Goal: Task Accomplishment & Management: Complete application form

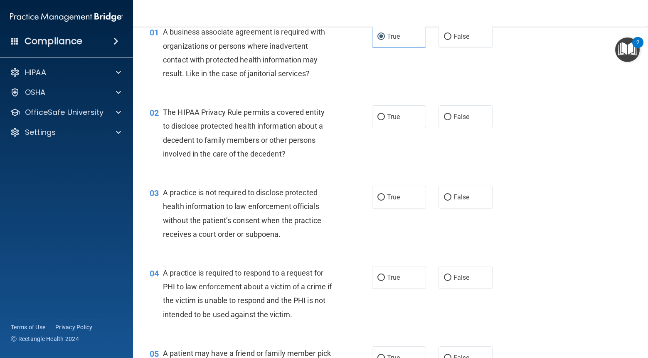
scroll to position [41, 0]
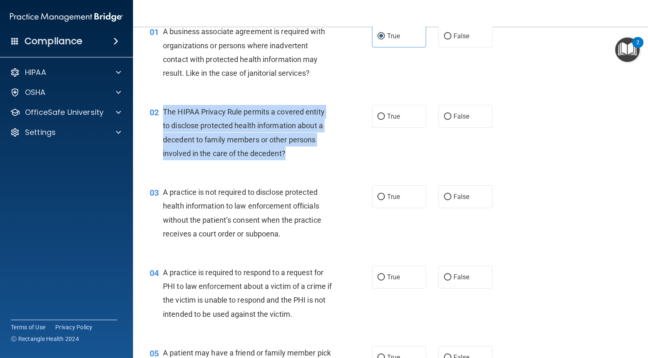
drag, startPoint x: 281, startPoint y: 153, endPoint x: 163, endPoint y: 113, distance: 124.5
click at [163, 113] on div "The HIPAA Privacy Rule permits a covered entity to disclose protected health in…" at bounding box center [251, 132] width 176 height 55
copy span "The HIPAA Privacy Rule permits a covered entity to disclose protected health in…"
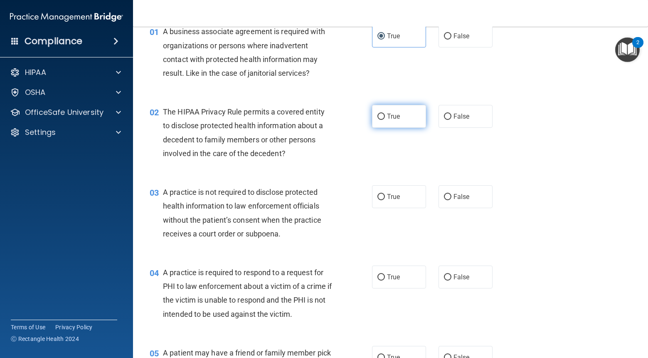
click at [395, 118] on span "True" at bounding box center [393, 116] width 13 height 8
click at [385, 118] on input "True" at bounding box center [380, 116] width 7 height 6
radio input "true"
click at [355, 161] on div "02 The HIPAA Privacy Rule permits a covered entity to disclose protected health…" at bounding box center [260, 134] width 247 height 59
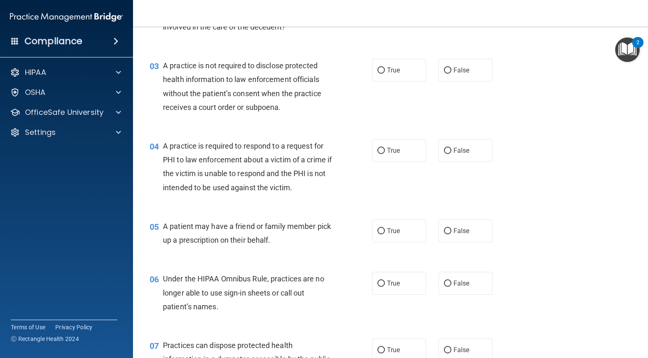
scroll to position [167, 0]
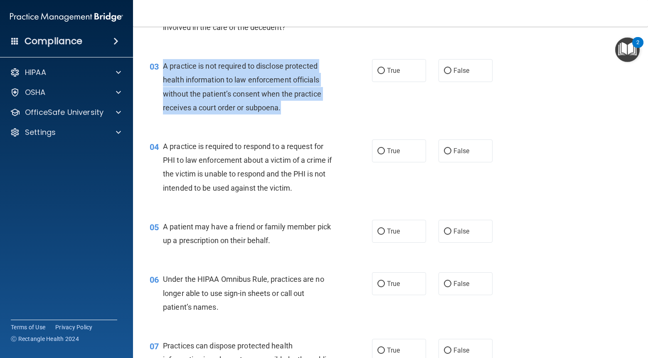
drag, startPoint x: 275, startPoint y: 112, endPoint x: 252, endPoint y: 95, distance: 29.1
click at [161, 72] on div "03 A practice is not required to disclose protected health information to law e…" at bounding box center [260, 88] width 247 height 59
copy div "A practice is not required to disclose protected health information to law enfo…"
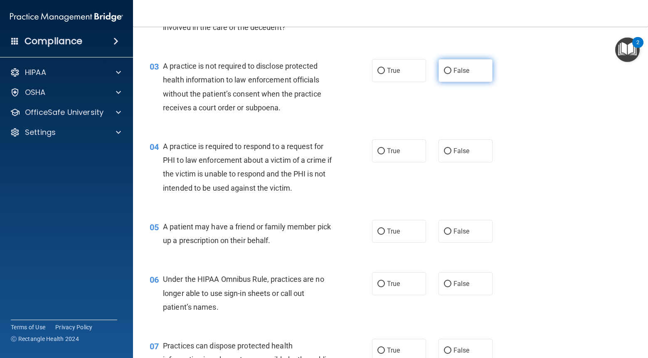
click at [463, 69] on span "False" at bounding box center [462, 71] width 16 height 8
click at [451, 69] on input "False" at bounding box center [447, 71] width 7 height 6
radio input "true"
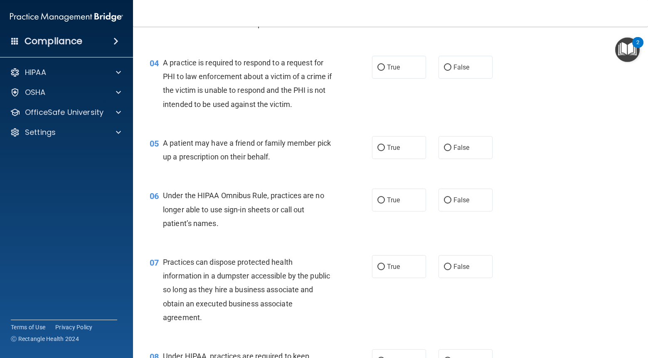
scroll to position [256, 0]
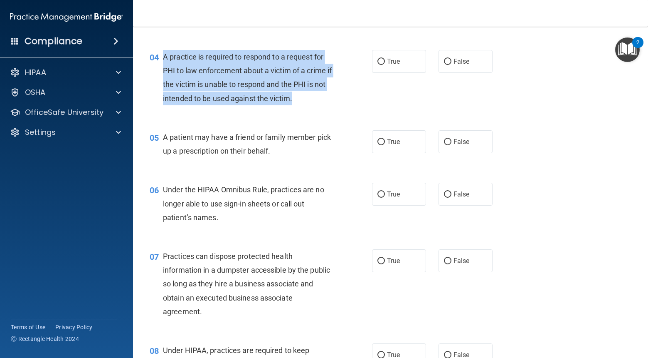
drag, startPoint x: 309, startPoint y: 99, endPoint x: 170, endPoint y: 58, distance: 145.4
click at [165, 57] on div "A practice is required to respond to a request for PHI to law enforcement about…" at bounding box center [251, 77] width 176 height 55
copy span "A practice is required to respond to a request for PHI to law enforcement about…"
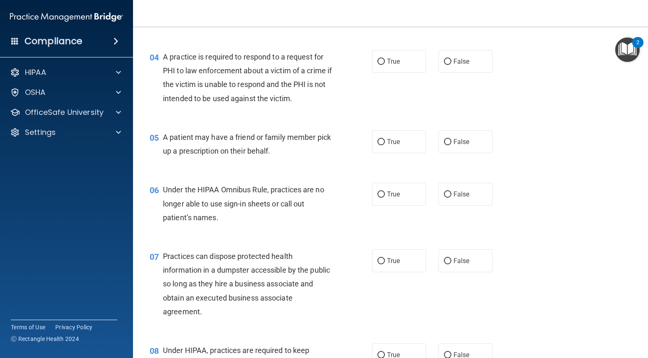
drag, startPoint x: 391, startPoint y: 55, endPoint x: 282, endPoint y: 41, distance: 110.2
click at [391, 55] on label "True" at bounding box center [399, 61] width 54 height 23
click at [385, 59] on input "True" at bounding box center [380, 62] width 7 height 6
radio input "true"
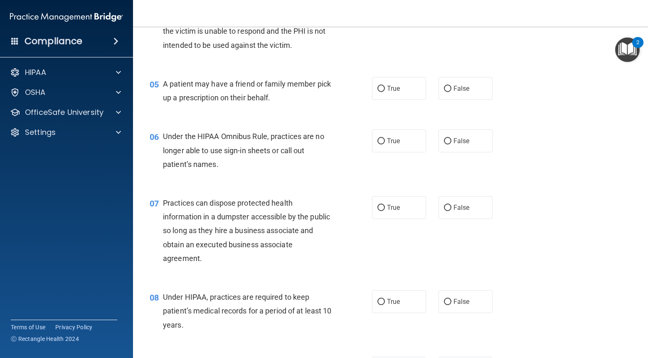
scroll to position [346, 0]
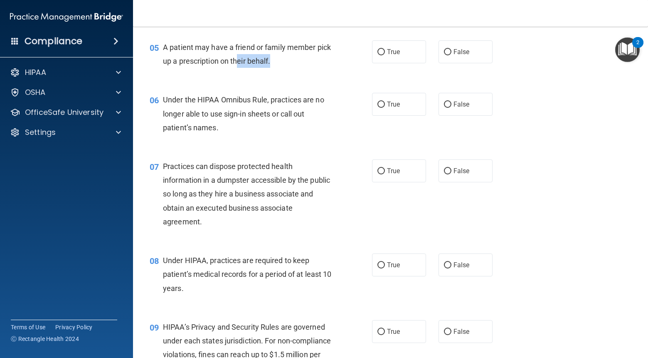
drag, startPoint x: 276, startPoint y: 63, endPoint x: 236, endPoint y: 62, distance: 39.5
click at [236, 62] on div "A patient may have a friend or family member pick up a prescription on their be…" at bounding box center [251, 53] width 176 height 27
click at [338, 56] on div "A patient may have a friend or family member pick up a prescription on their be…" at bounding box center [251, 53] width 176 height 27
click at [395, 54] on span "True" at bounding box center [393, 52] width 13 height 8
click at [385, 54] on input "True" at bounding box center [380, 52] width 7 height 6
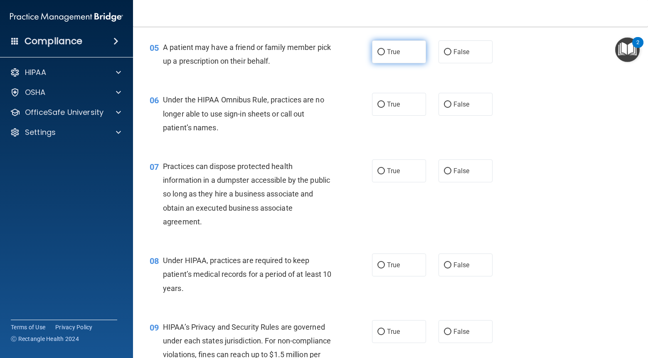
radio input "true"
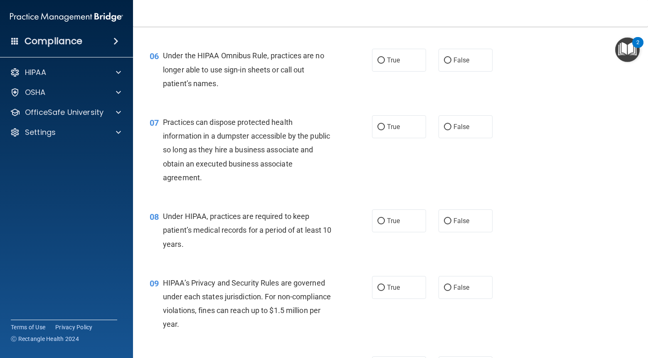
scroll to position [393, 0]
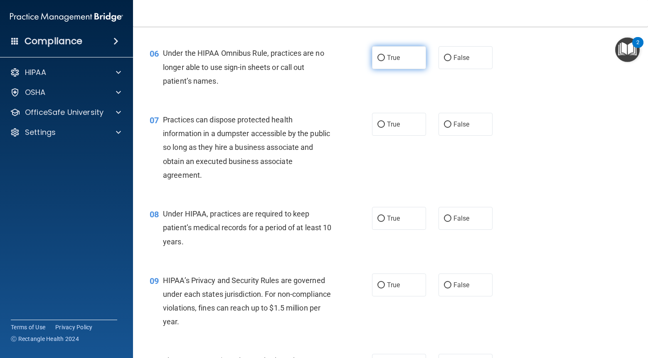
click at [390, 63] on label "True" at bounding box center [399, 57] width 54 height 23
click at [385, 61] on input "True" at bounding box center [380, 58] width 7 height 6
radio input "true"
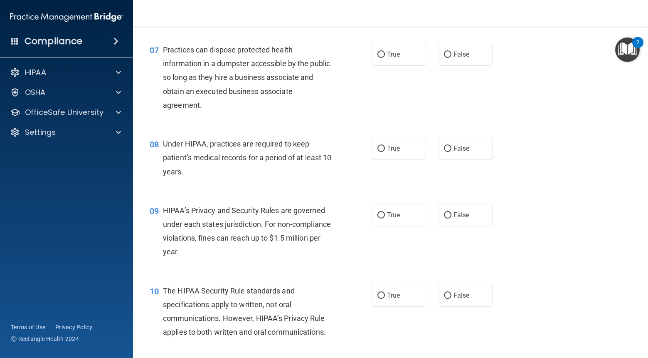
scroll to position [464, 0]
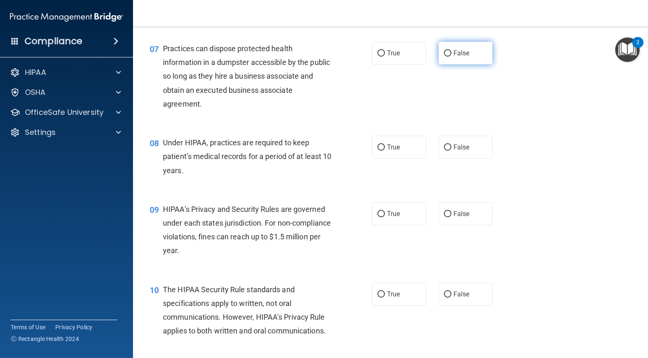
click at [455, 53] on span "False" at bounding box center [462, 53] width 16 height 8
click at [451, 53] on input "False" at bounding box center [447, 53] width 7 height 6
radio input "true"
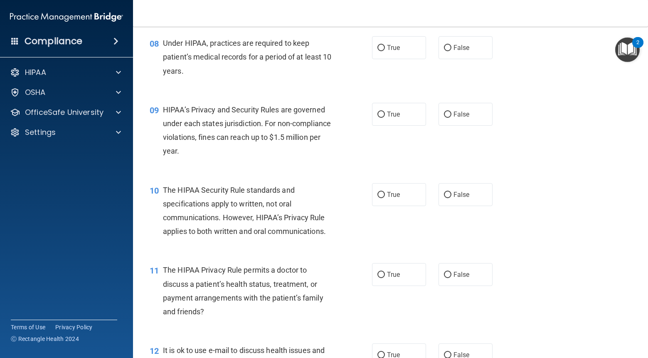
scroll to position [564, 0]
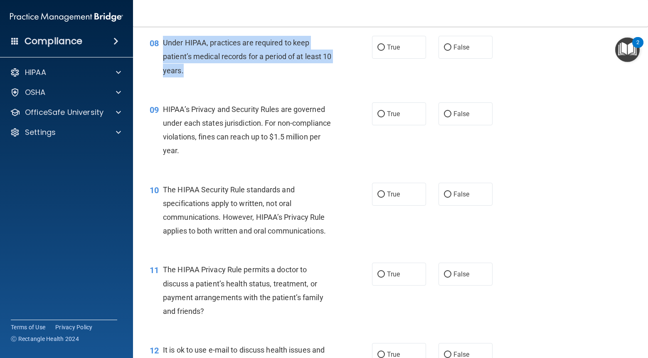
drag, startPoint x: 194, startPoint y: 73, endPoint x: 163, endPoint y: 47, distance: 39.5
click at [163, 47] on div "Under HIPAA, practices are required to keep patient’s medical records for a per…" at bounding box center [251, 57] width 176 height 42
copy span "Under HIPAA, practices are required to keep patient’s medical records for a per…"
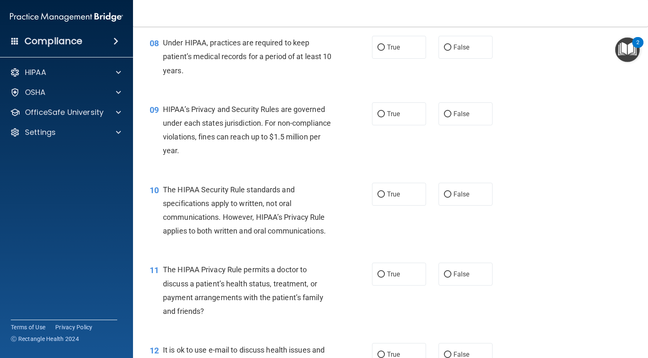
drag, startPoint x: 392, startPoint y: 55, endPoint x: 362, endPoint y: 42, distance: 33.0
click at [392, 55] on label "True" at bounding box center [399, 47] width 54 height 23
click at [385, 51] on input "True" at bounding box center [380, 47] width 7 height 6
radio input "true"
click at [456, 58] on label "False" at bounding box center [466, 47] width 54 height 23
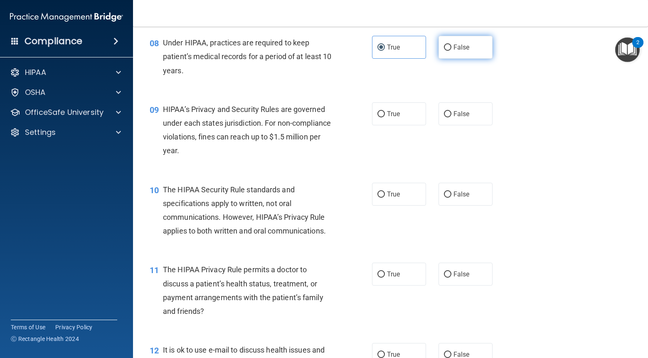
click at [451, 51] on input "False" at bounding box center [447, 47] width 7 height 6
radio input "true"
radio input "false"
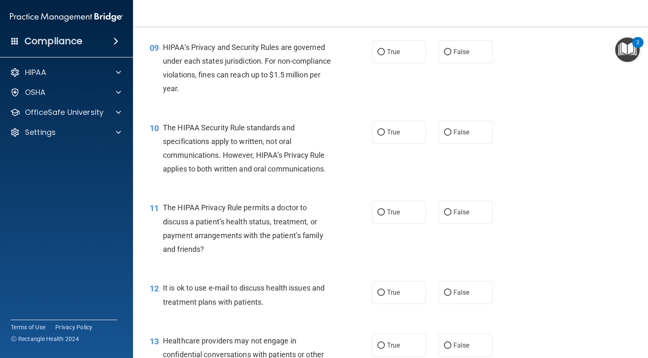
scroll to position [625, 0]
click at [379, 54] on input "True" at bounding box center [380, 53] width 7 height 6
radio input "true"
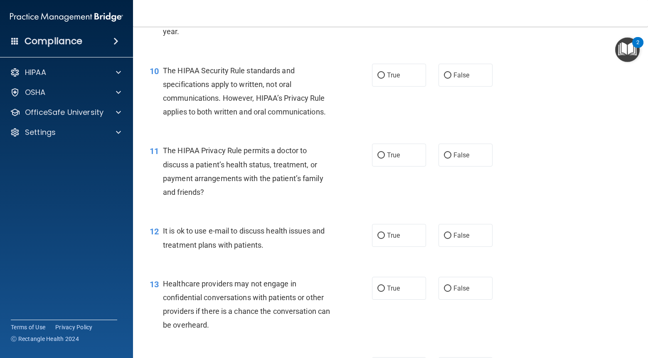
scroll to position [690, 0]
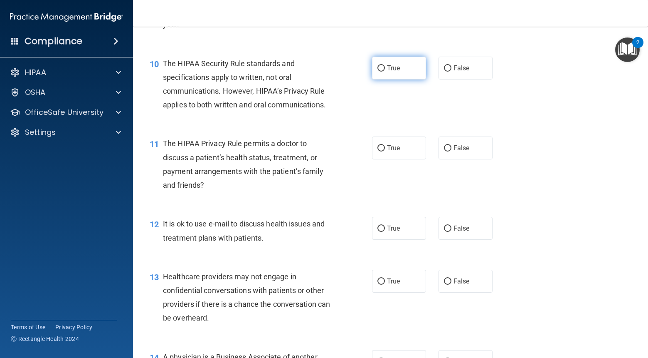
click at [379, 78] on label "True" at bounding box center [399, 68] width 54 height 23
click at [379, 72] on input "True" at bounding box center [380, 68] width 7 height 6
radio input "true"
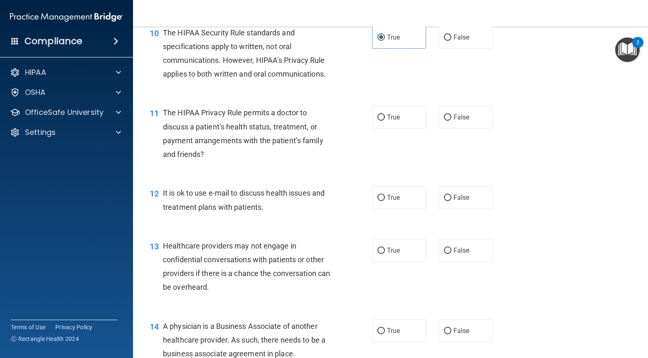
scroll to position [720, 0]
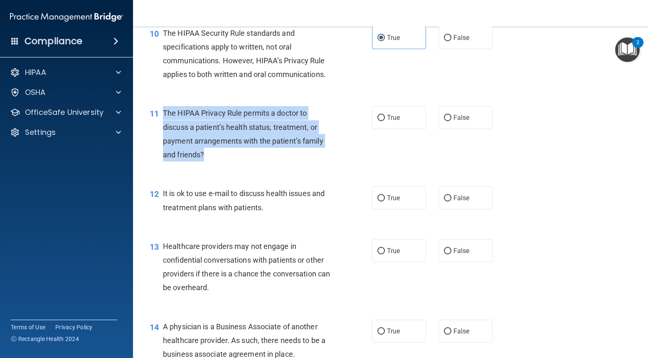
drag, startPoint x: 204, startPoint y: 154, endPoint x: 162, endPoint y: 120, distance: 54.1
click at [162, 120] on div "11 The HIPAA Privacy Rule permits a doctor to discuss a patient’s health status…" at bounding box center [260, 135] width 247 height 59
copy div "The HIPAA Privacy Rule permits a doctor to discuss a patient’s health status, t…"
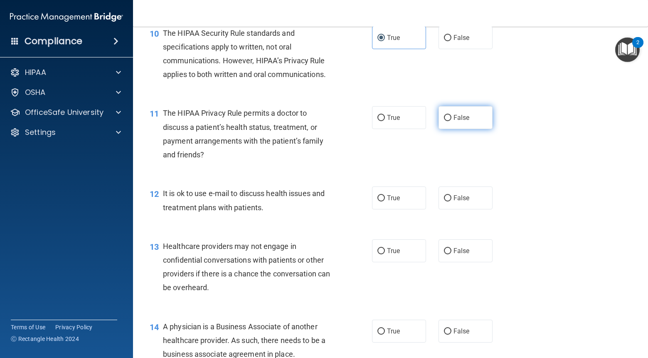
click at [455, 111] on label "False" at bounding box center [466, 117] width 54 height 23
click at [451, 115] on input "False" at bounding box center [447, 118] width 7 height 6
radio input "true"
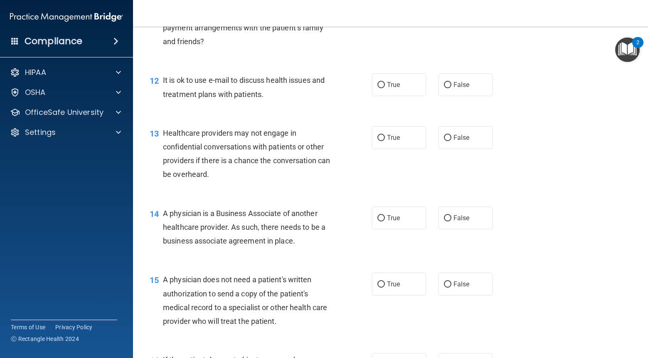
scroll to position [833, 0]
click at [383, 91] on label "True" at bounding box center [399, 84] width 54 height 23
click at [383, 88] on input "True" at bounding box center [380, 84] width 7 height 6
radio input "true"
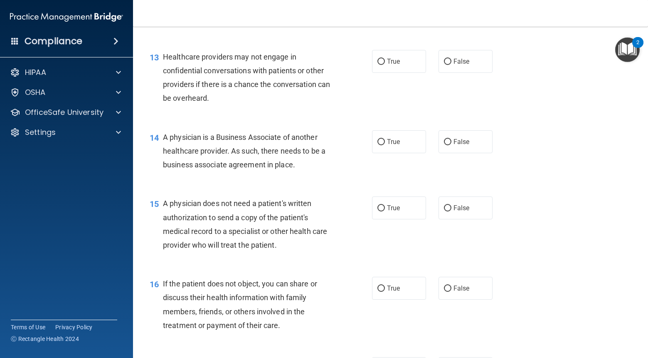
scroll to position [912, 0]
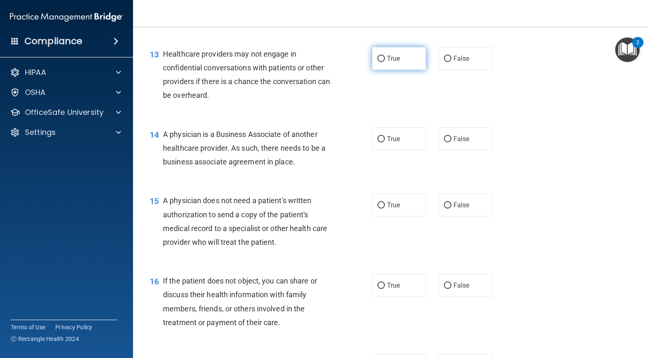
click at [406, 59] on label "True" at bounding box center [399, 58] width 54 height 23
click at [385, 59] on input "True" at bounding box center [380, 59] width 7 height 6
radio input "true"
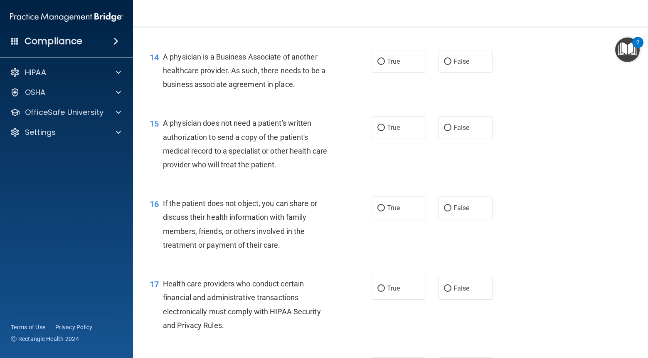
scroll to position [991, 0]
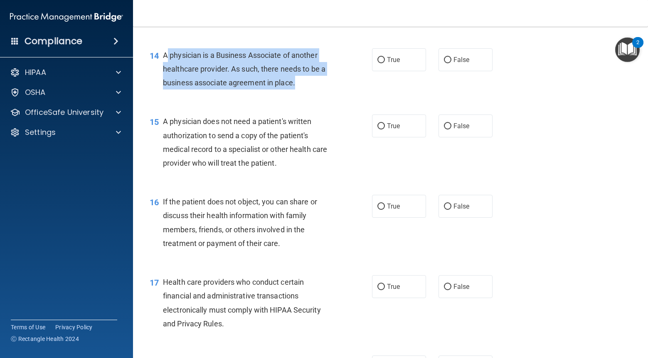
drag, startPoint x: 294, startPoint y: 84, endPoint x: 166, endPoint y: 57, distance: 131.3
click at [165, 57] on span "A physician is a Business Associate of another healthcare provider. As such, th…" at bounding box center [244, 69] width 163 height 36
copy span "A physician is a Business Associate of another healthcare provider. As such, th…"
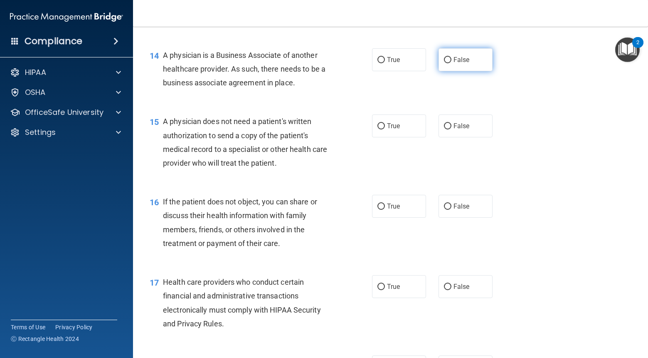
click at [481, 59] on label "False" at bounding box center [466, 59] width 54 height 23
click at [451, 59] on input "False" at bounding box center [447, 60] width 7 height 6
radio input "true"
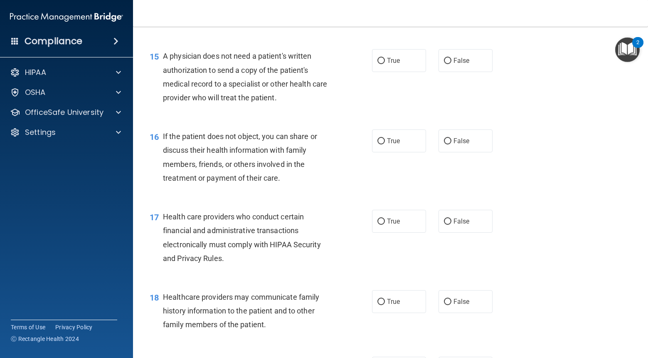
scroll to position [1054, 0]
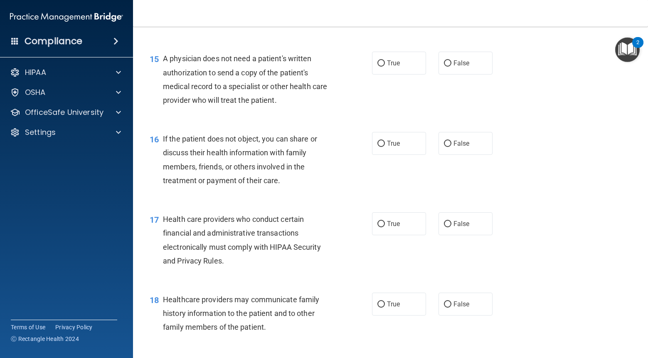
click at [281, 102] on div "A physician does not need a patient's written authorization to send a copy of t…" at bounding box center [251, 79] width 176 height 55
click at [414, 72] on label "True" at bounding box center [399, 63] width 54 height 23
click at [385, 67] on input "True" at bounding box center [380, 63] width 7 height 6
radio input "true"
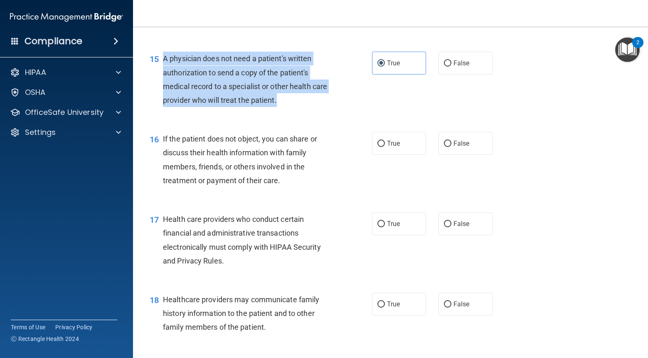
drag, startPoint x: 283, startPoint y: 100, endPoint x: 180, endPoint y: 59, distance: 111.1
click at [160, 57] on div "15 A physician does not need a patient's written authorization to send a copy o…" at bounding box center [260, 81] width 247 height 59
copy div "A physician does not need a patient's written authorization to send a copy of t…"
click at [321, 109] on div "15 A physician does not need a patient's written authorization to send a copy o…" at bounding box center [260, 81] width 247 height 59
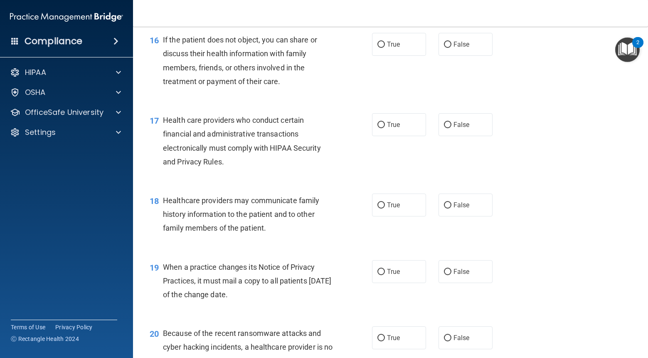
scroll to position [1154, 0]
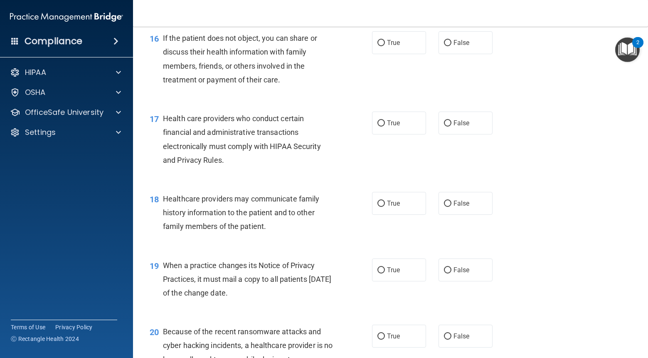
drag, startPoint x: 397, startPoint y: 41, endPoint x: 363, endPoint y: 96, distance: 64.6
click at [397, 41] on span "True" at bounding box center [393, 43] width 13 height 8
click at [385, 41] on input "True" at bounding box center [380, 43] width 7 height 6
radio input "true"
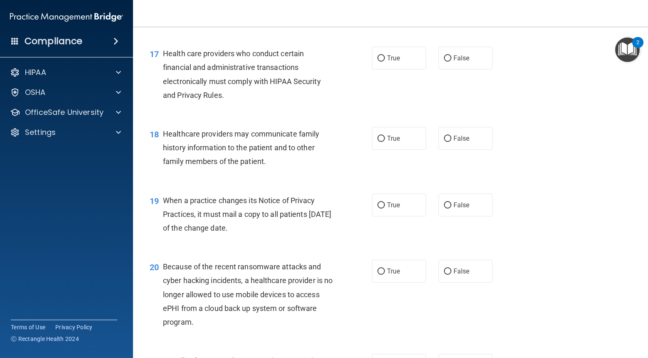
scroll to position [1226, 0]
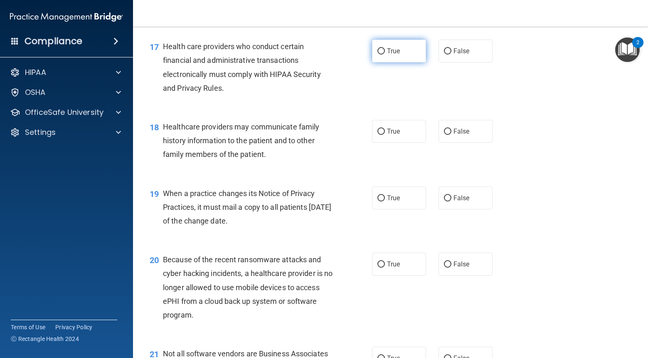
click at [400, 48] on label "True" at bounding box center [399, 50] width 54 height 23
click at [385, 48] on input "True" at bounding box center [380, 51] width 7 height 6
radio input "true"
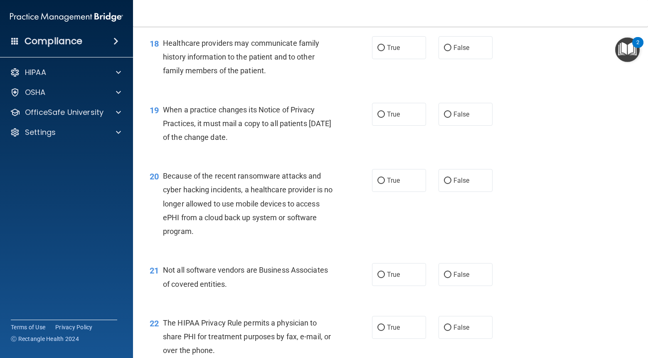
scroll to position [1310, 0]
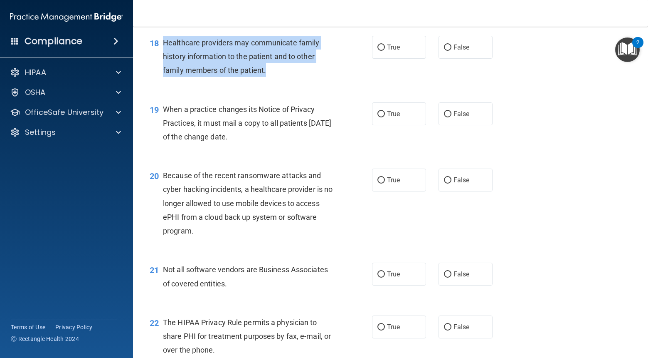
drag, startPoint x: 267, startPoint y: 73, endPoint x: 164, endPoint y: 45, distance: 106.8
click at [164, 45] on div "Healthcare providers may communicate family history information to the patient …" at bounding box center [251, 57] width 176 height 42
copy span "Healthcare providers may communicate family history information to the patient …"
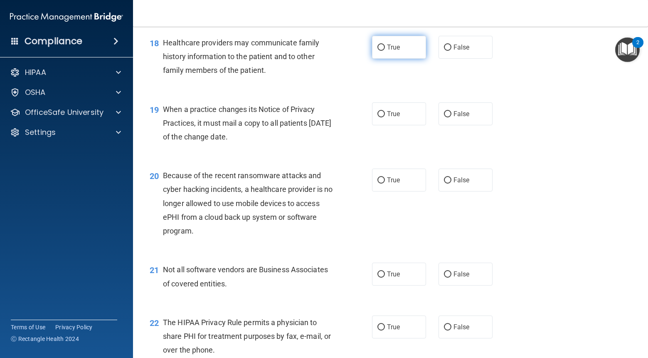
click at [400, 54] on label "True" at bounding box center [399, 47] width 54 height 23
click at [385, 51] on input "True" at bounding box center [380, 47] width 7 height 6
radio input "true"
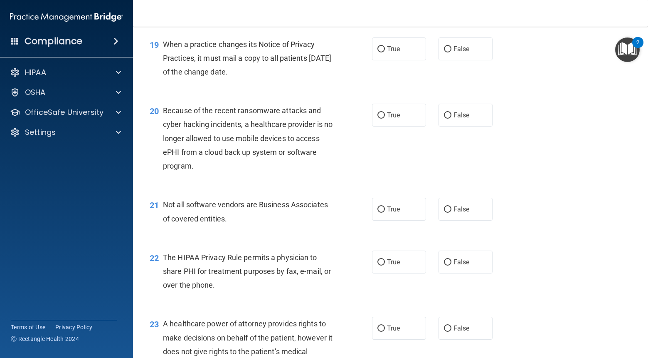
scroll to position [1373, 0]
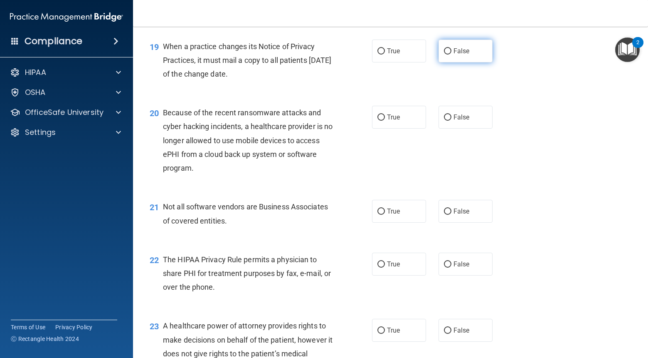
click at [468, 55] on label "False" at bounding box center [466, 50] width 54 height 23
click at [451, 54] on input "False" at bounding box center [447, 51] width 7 height 6
radio input "true"
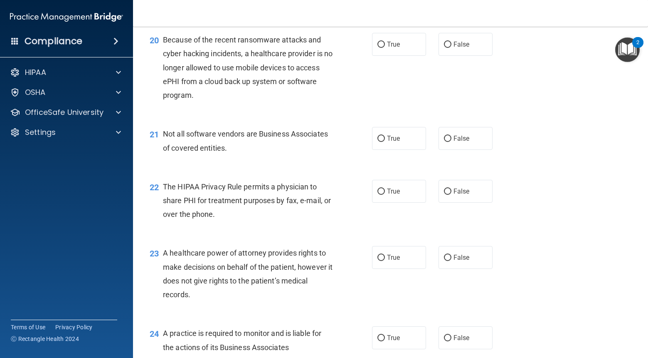
scroll to position [1448, 0]
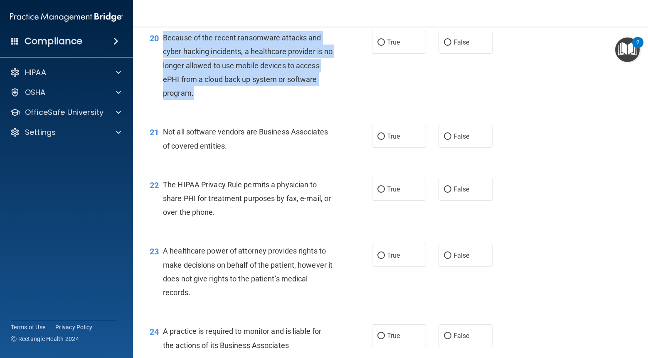
drag, startPoint x: 195, startPoint y: 93, endPoint x: 164, endPoint y: 44, distance: 57.7
click at [164, 44] on div "Because of the recent ransomware attacks and cyber hacking incidents, a healthc…" at bounding box center [251, 65] width 176 height 69
copy span "Because of the recent ransomware attacks and cyber hacking incidents, a healthc…"
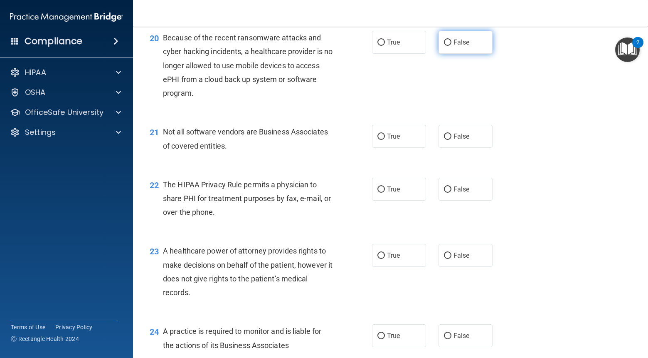
click at [456, 45] on span "False" at bounding box center [462, 42] width 16 height 8
click at [451, 45] on input "False" at bounding box center [447, 42] width 7 height 6
radio input "true"
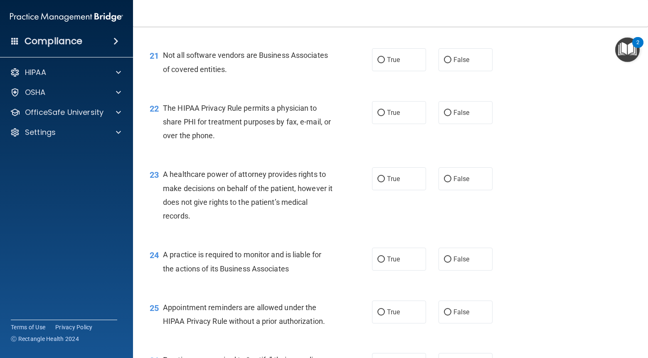
scroll to position [1526, 0]
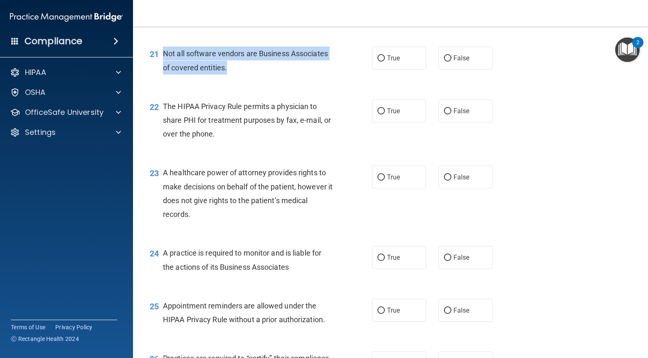
drag, startPoint x: 226, startPoint y: 69, endPoint x: 165, endPoint y: 51, distance: 64.0
click at [165, 51] on span "Not all software vendors are Business Associates of covered entities." at bounding box center [245, 60] width 165 height 22
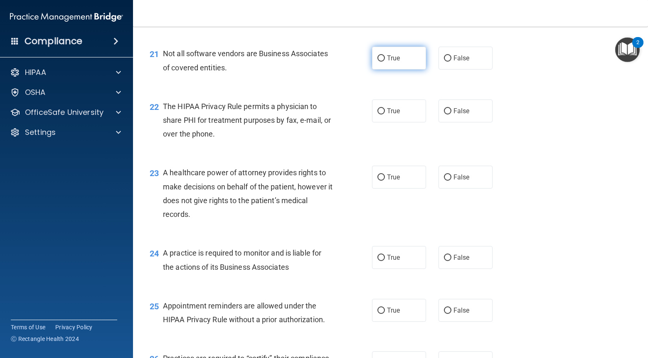
click at [403, 55] on label "True" at bounding box center [399, 58] width 54 height 23
click at [385, 55] on input "True" at bounding box center [380, 58] width 7 height 6
radio input "true"
click at [252, 67] on div "Not all software vendors are Business Associates of covered entities." at bounding box center [251, 60] width 176 height 27
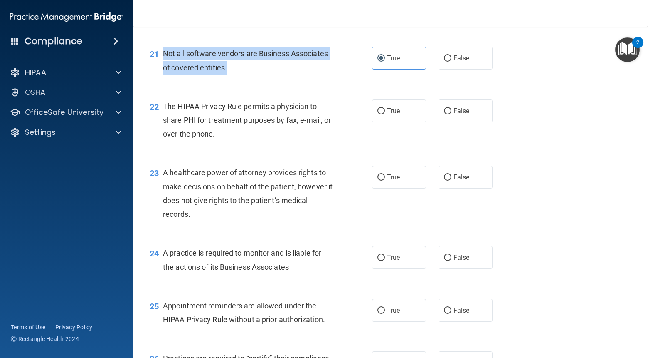
drag, startPoint x: 232, startPoint y: 69, endPoint x: 162, endPoint y: 48, distance: 73.7
click at [162, 48] on div "21 Not all software vendors are Business Associates of covered entities." at bounding box center [260, 63] width 247 height 32
copy div "Not all software vendors are Business Associates of covered entities."
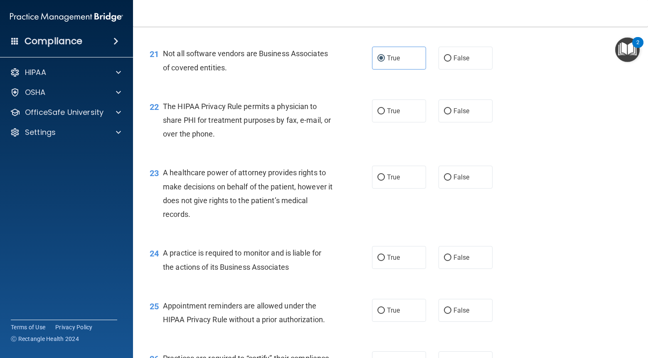
click at [346, 108] on div "22 The HIPAA Privacy Rule permits a physician to share PHI for treatment purpos…" at bounding box center [260, 122] width 247 height 46
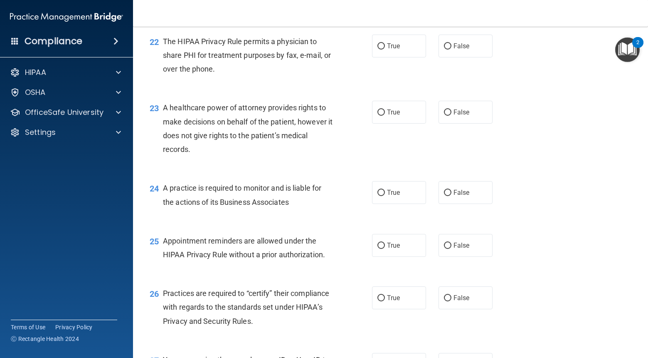
scroll to position [1598, 0]
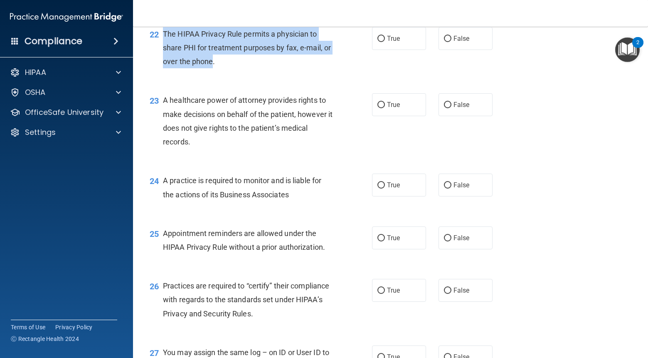
drag, startPoint x: 209, startPoint y: 62, endPoint x: 164, endPoint y: 33, distance: 53.3
click at [164, 33] on span "The HIPAA Privacy Rule permits a physician to share PHI for treatment purposes …" at bounding box center [247, 48] width 168 height 36
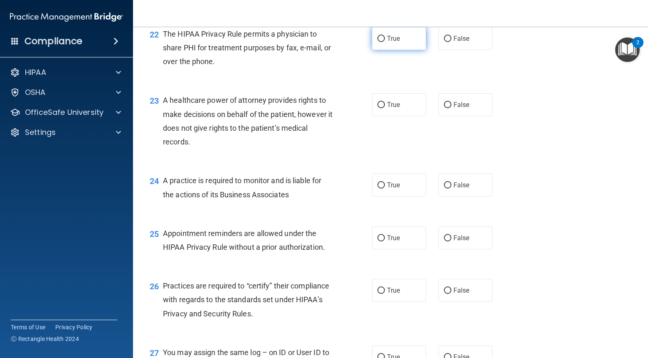
click at [402, 42] on label "True" at bounding box center [399, 38] width 54 height 23
click at [385, 42] on input "True" at bounding box center [380, 39] width 7 height 6
radio input "true"
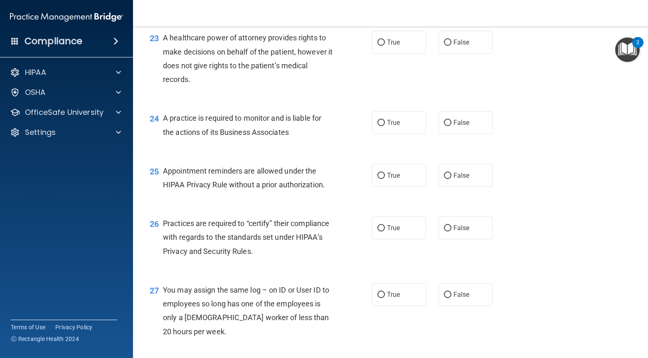
scroll to position [1664, 0]
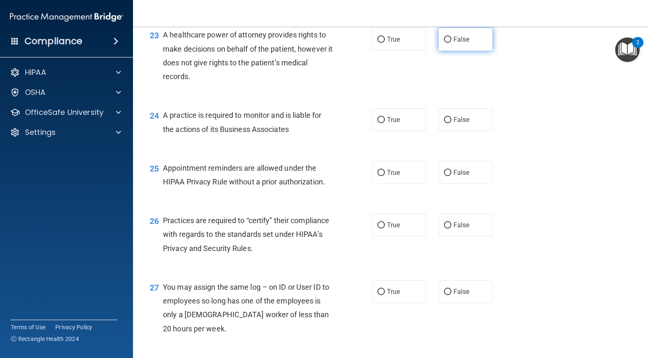
click at [473, 46] on label "False" at bounding box center [466, 39] width 54 height 23
click at [451, 43] on input "False" at bounding box center [447, 40] width 7 height 6
radio input "true"
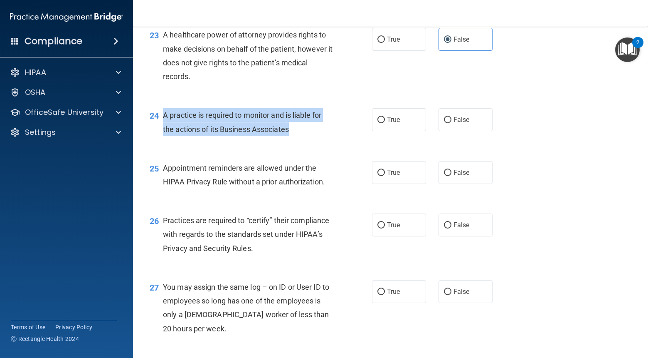
drag, startPoint x: 293, startPoint y: 130, endPoint x: 162, endPoint y: 114, distance: 131.4
click at [162, 114] on div "24 A practice is required to monitor and is liable for the actions of its Busin…" at bounding box center [260, 124] width 247 height 32
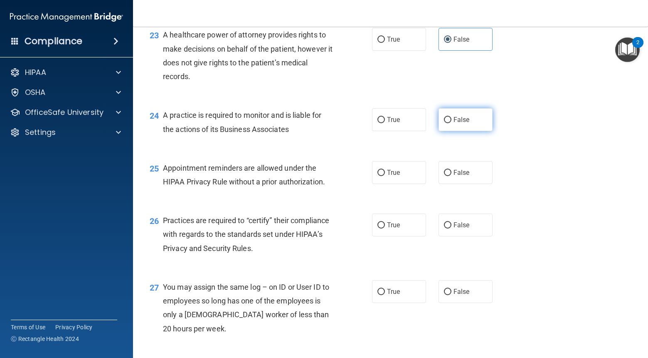
click at [474, 125] on label "False" at bounding box center [466, 119] width 54 height 23
click at [451, 123] on input "False" at bounding box center [447, 120] width 7 height 6
radio input "true"
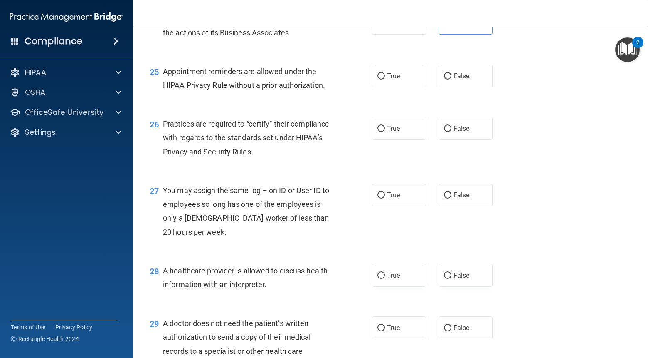
scroll to position [1764, 0]
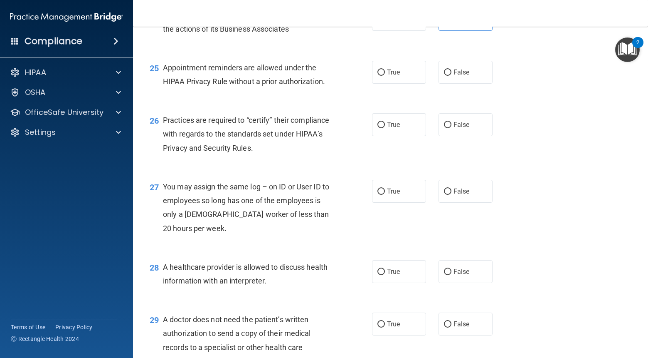
click at [399, 84] on div "25 Appointment reminders are allowed under the HIPAA Privacy Rule without a pri…" at bounding box center [390, 76] width 494 height 52
click at [394, 81] on label "True" at bounding box center [399, 72] width 54 height 23
click at [385, 76] on input "True" at bounding box center [380, 72] width 7 height 6
radio input "true"
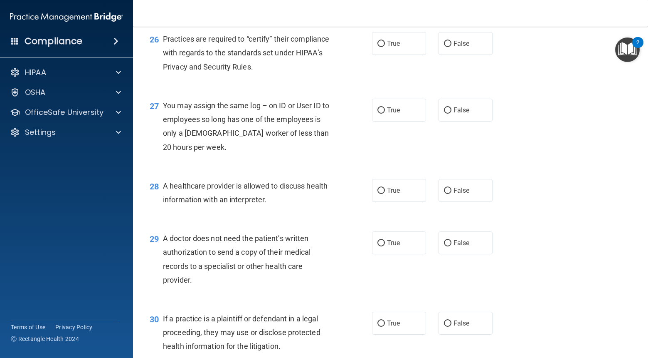
scroll to position [1847, 0]
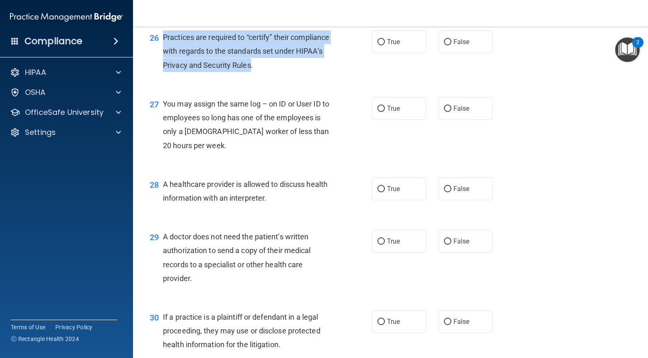
drag, startPoint x: 252, startPoint y: 69, endPoint x: 160, endPoint y: 37, distance: 97.4
click at [160, 37] on div "26 Practices are required to “certify” their compliance with regards to the sta…" at bounding box center [260, 53] width 247 height 46
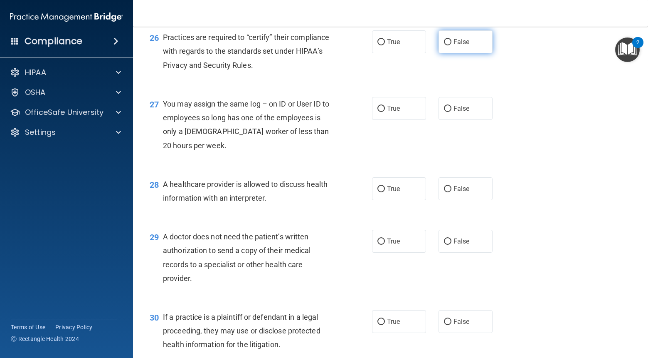
click at [471, 51] on label "False" at bounding box center [466, 41] width 54 height 23
click at [451, 45] on input "False" at bounding box center [447, 42] width 7 height 6
radio input "true"
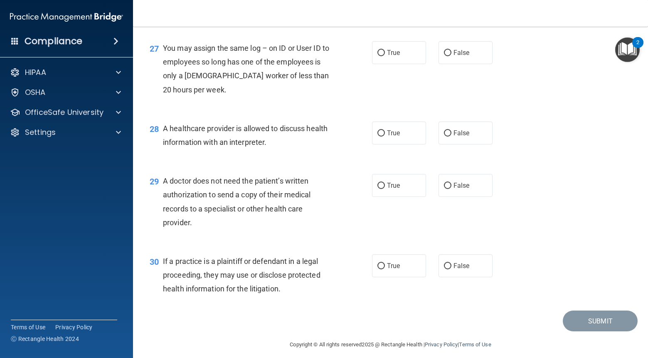
scroll to position [1909, 0]
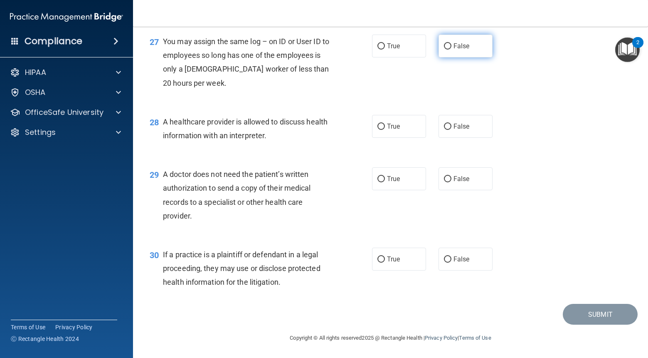
click at [473, 47] on label "False" at bounding box center [466, 46] width 54 height 23
click at [451, 47] on input "False" at bounding box center [447, 46] width 7 height 6
radio input "true"
drag, startPoint x: 388, startPoint y: 126, endPoint x: 372, endPoint y: 136, distance: 18.8
click at [388, 126] on span "True" at bounding box center [393, 126] width 13 height 8
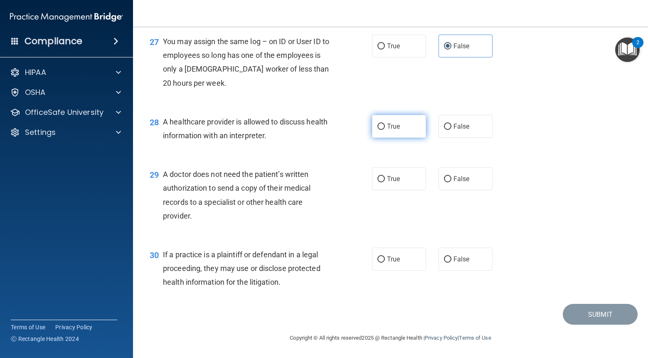
click at [385, 126] on input "True" at bounding box center [380, 126] width 7 height 6
radio input "true"
click at [384, 184] on label "True" at bounding box center [399, 178] width 54 height 23
click at [384, 182] on input "True" at bounding box center [380, 179] width 7 height 6
radio input "true"
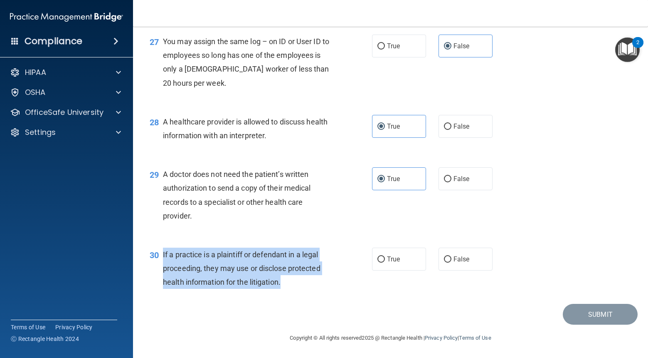
drag, startPoint x: 283, startPoint y: 285, endPoint x: 168, endPoint y: 259, distance: 118.0
click at [163, 259] on div "If a practice is a plaintiff or defendant in a legal proceeding, they may use o…" at bounding box center [251, 268] width 176 height 42
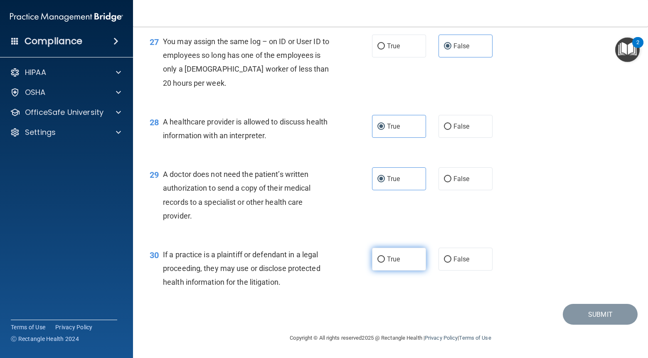
click at [400, 263] on label "True" at bounding box center [399, 258] width 54 height 23
click at [385, 262] on input "True" at bounding box center [380, 259] width 7 height 6
radio input "true"
click at [581, 308] on button "Submit" at bounding box center [600, 313] width 75 height 21
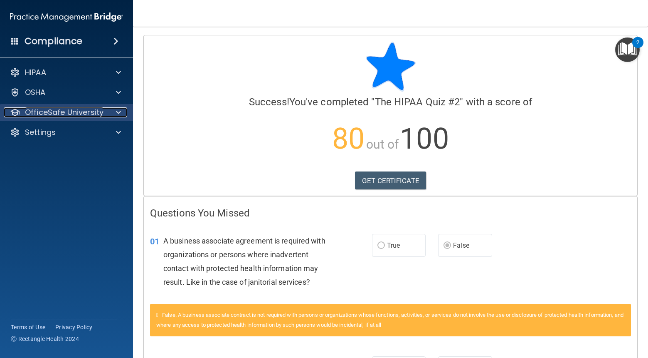
click at [96, 117] on p "OfficeSafe University" at bounding box center [64, 112] width 79 height 10
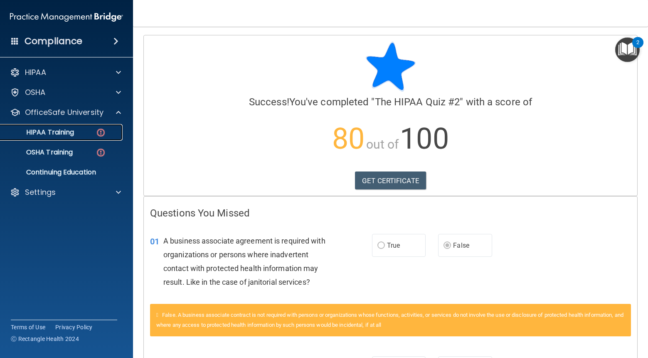
click at [93, 131] on div "HIPAA Training" at bounding box center [61, 132] width 113 height 8
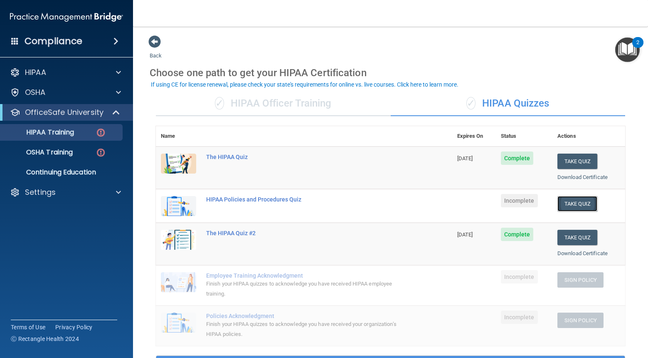
click at [582, 205] on button "Take Quiz" at bounding box center [577, 203] width 40 height 15
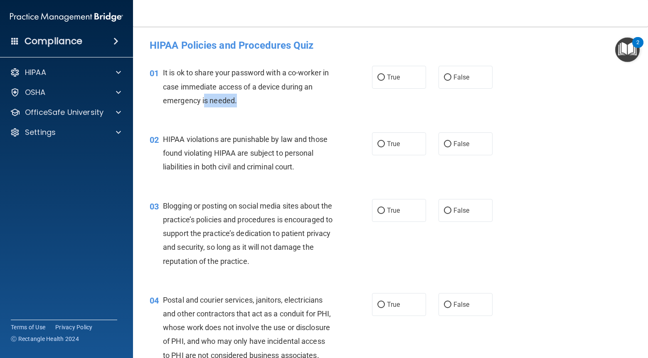
drag, startPoint x: 236, startPoint y: 102, endPoint x: 205, endPoint y: 99, distance: 31.8
click at [205, 99] on div "It is ok to share your password with a co-worker in case immediate access of a …" at bounding box center [251, 87] width 176 height 42
click at [270, 108] on div "01 It is ok to share your password with a co-worker in case immediate access of…" at bounding box center [260, 89] width 247 height 46
click at [447, 82] on label "False" at bounding box center [466, 77] width 54 height 23
click at [447, 81] on input "False" at bounding box center [447, 77] width 7 height 6
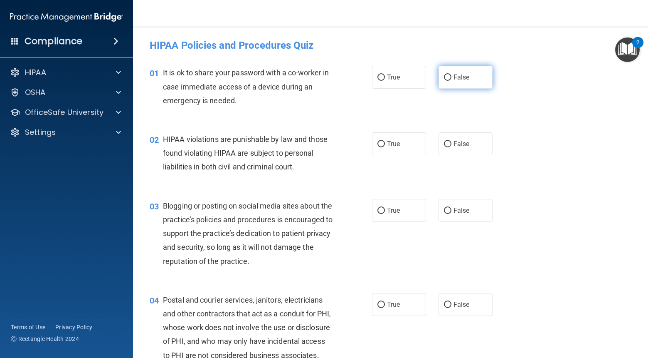
radio input "true"
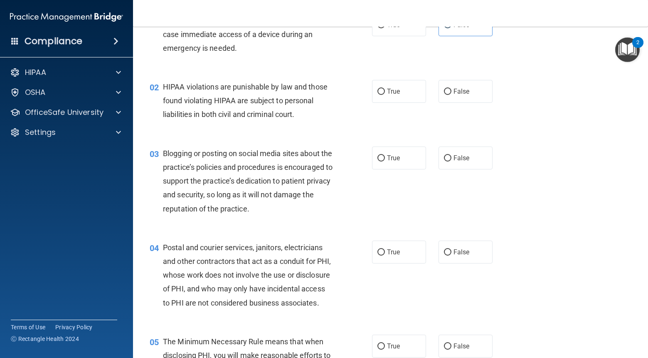
scroll to position [59, 0]
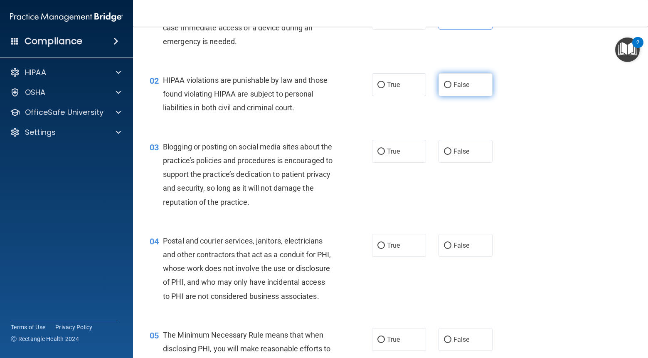
click at [449, 84] on input "False" at bounding box center [447, 85] width 7 height 6
radio input "true"
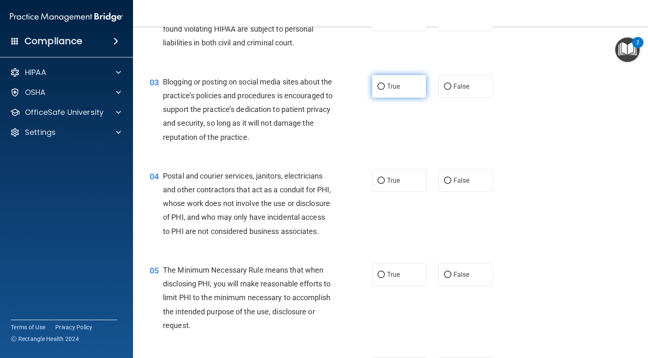
scroll to position [125, 0]
click at [447, 86] on input "False" at bounding box center [447, 86] width 7 height 6
radio input "true"
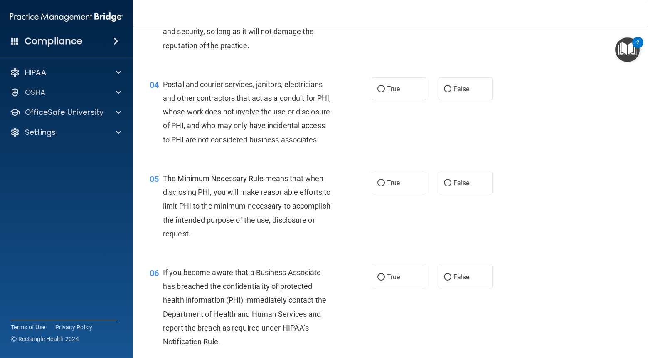
scroll to position [216, 0]
click at [383, 91] on input "True" at bounding box center [380, 89] width 7 height 6
radio input "true"
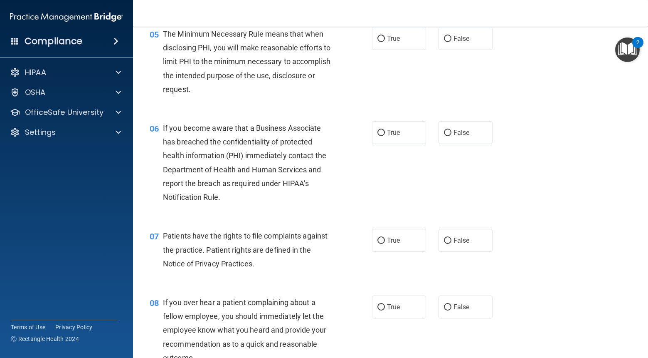
scroll to position [361, 0]
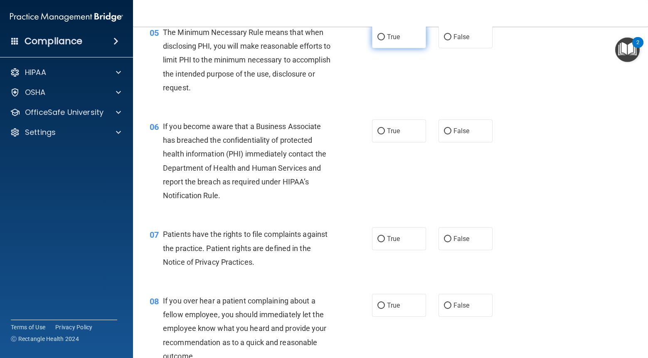
click at [384, 40] on input "True" at bounding box center [380, 37] width 7 height 6
radio input "true"
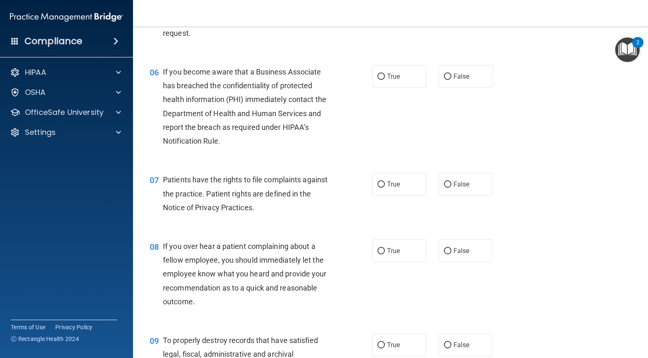
scroll to position [416, 0]
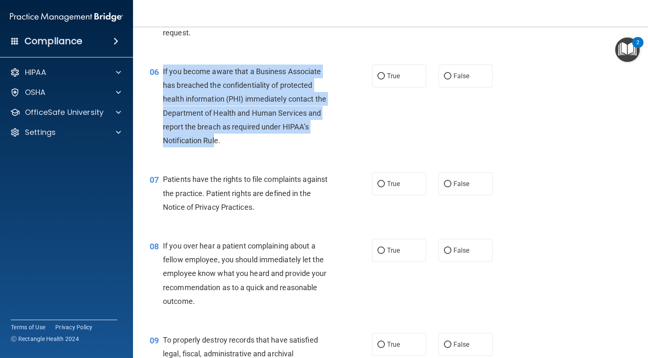
drag, startPoint x: 214, startPoint y: 153, endPoint x: 211, endPoint y: 92, distance: 61.6
click at [159, 85] on div "06 If you become aware that a Business Associate has breached the confidentiali…" at bounding box center [260, 107] width 247 height 87
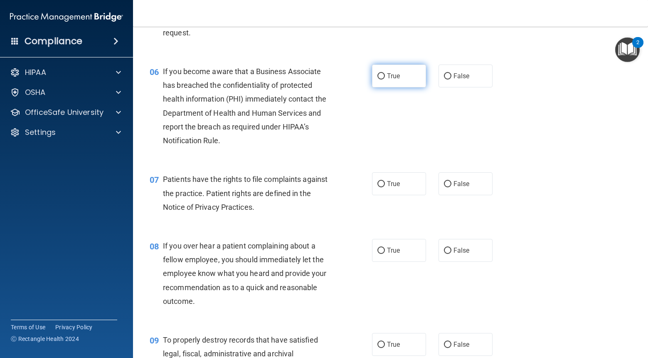
click at [395, 80] on span "True" at bounding box center [393, 76] width 13 height 8
click at [385, 79] on input "True" at bounding box center [380, 76] width 7 height 6
radio input "true"
drag, startPoint x: 448, startPoint y: 99, endPoint x: 437, endPoint y: 101, distance: 11.2
click at [448, 87] on label "False" at bounding box center [466, 75] width 54 height 23
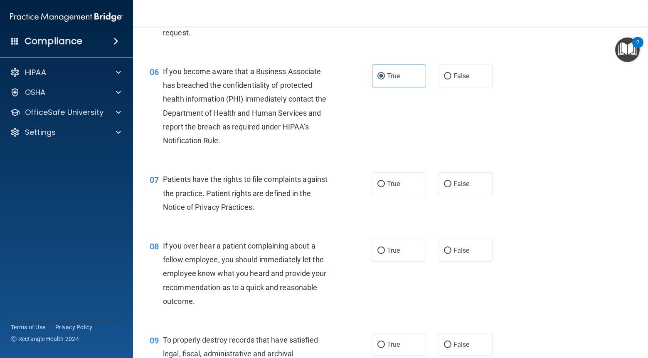
click at [448, 79] on input "False" at bounding box center [447, 76] width 7 height 6
radio input "true"
radio input "false"
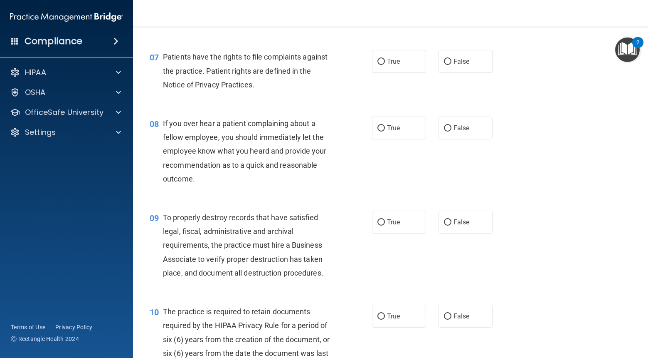
scroll to position [550, 0]
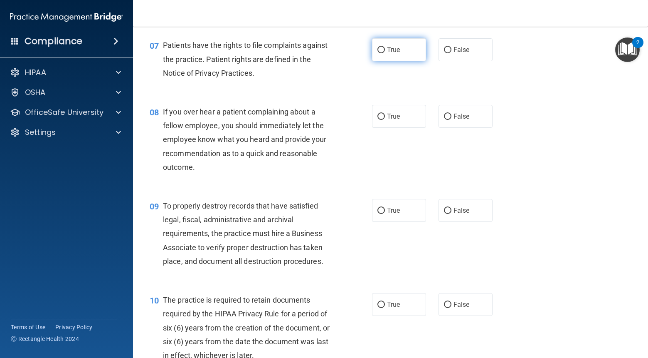
click at [387, 61] on label "True" at bounding box center [399, 49] width 54 height 23
click at [385, 53] on input "True" at bounding box center [380, 50] width 7 height 6
radio input "true"
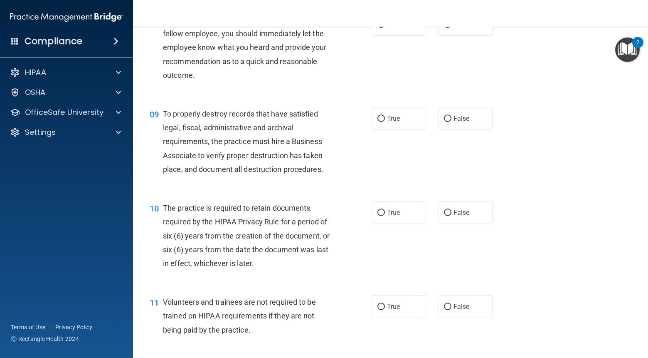
scroll to position [638, 0]
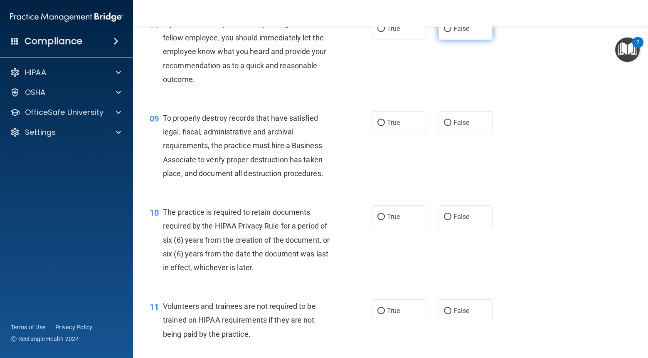
click at [463, 32] on span "False" at bounding box center [462, 29] width 16 height 8
click at [451, 32] on input "False" at bounding box center [447, 29] width 7 height 6
radio input "true"
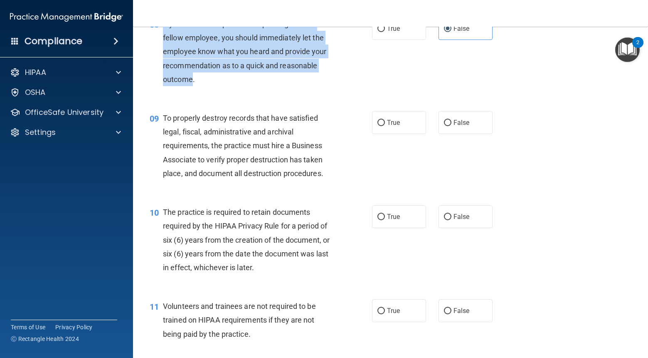
drag, startPoint x: 192, startPoint y: 93, endPoint x: 154, endPoint y: 49, distance: 58.9
click at [154, 49] on div "08 If you over hear a patient complaining about a fellow employee, you should i…" at bounding box center [260, 53] width 247 height 73
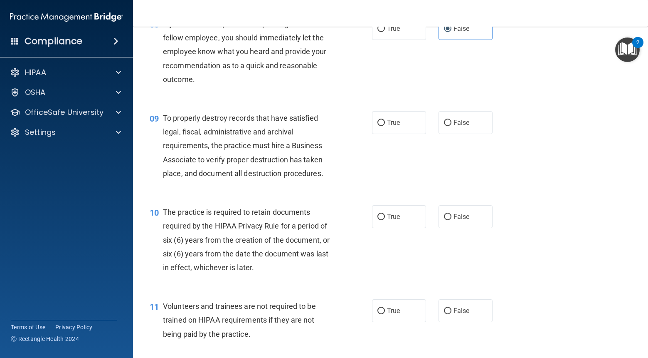
click at [331, 132] on div "To properly destroy records that have satisfied legal, fiscal, administrative a…" at bounding box center [251, 145] width 176 height 69
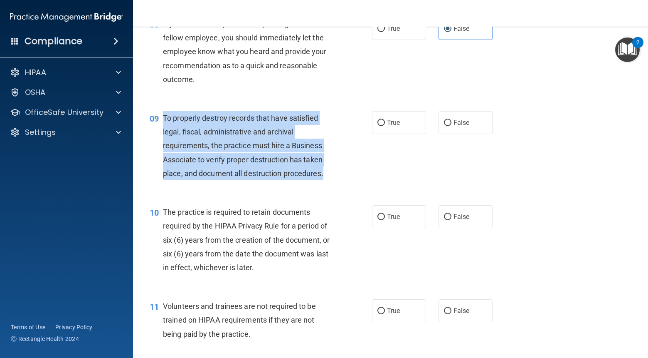
drag, startPoint x: 325, startPoint y: 188, endPoint x: 163, endPoint y: 130, distance: 172.0
click at [163, 130] on div "To properly destroy records that have satisfied legal, fiscal, administrative a…" at bounding box center [251, 145] width 176 height 69
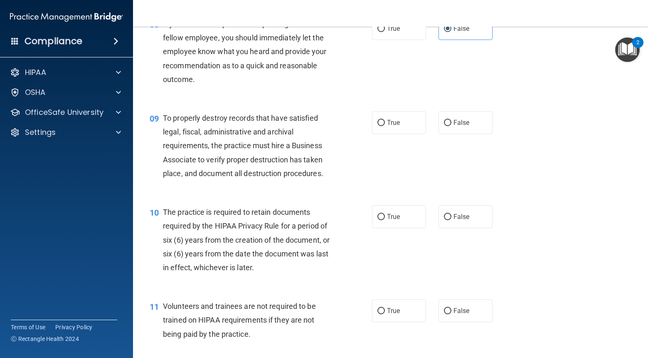
click at [376, 151] on div "09 To properly destroy records that have satisfied legal, fiscal, administrativ…" at bounding box center [260, 147] width 247 height 73
click at [380, 134] on label "True" at bounding box center [399, 122] width 54 height 23
click at [380, 126] on input "True" at bounding box center [380, 123] width 7 height 6
radio input "true"
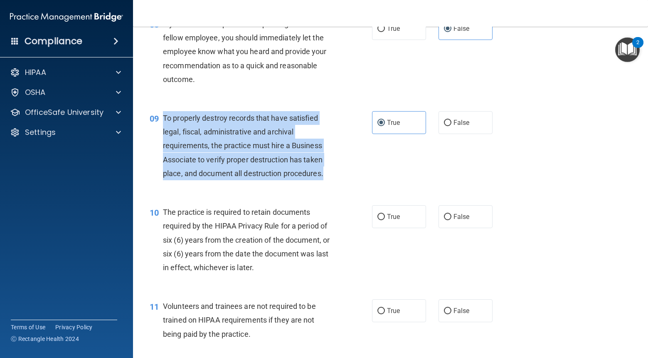
drag, startPoint x: 332, startPoint y: 189, endPoint x: 163, endPoint y: 133, distance: 177.7
click at [163, 133] on div "To properly destroy records that have satisfied legal, fiscal, administrative a…" at bounding box center [251, 145] width 176 height 69
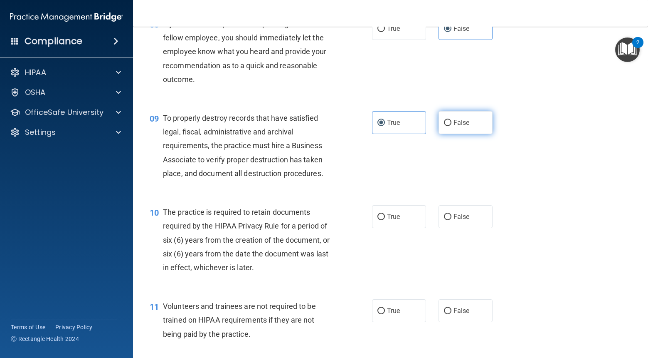
click at [468, 134] on label "False" at bounding box center [466, 122] width 54 height 23
click at [451, 126] on input "False" at bounding box center [447, 123] width 7 height 6
radio input "true"
radio input "false"
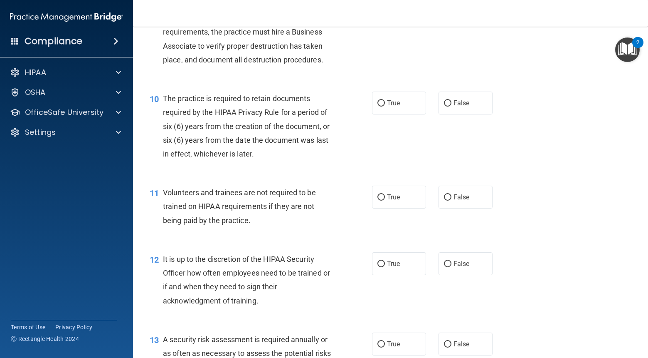
scroll to position [753, 0]
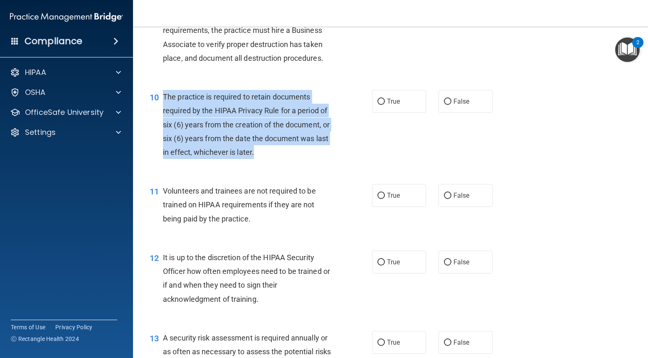
drag, startPoint x: 257, startPoint y: 166, endPoint x: 164, endPoint y: 112, distance: 107.7
click at [162, 112] on div "10 The practice is required to retain documents required by the HIPAA Privacy R…" at bounding box center [260, 126] width 247 height 73
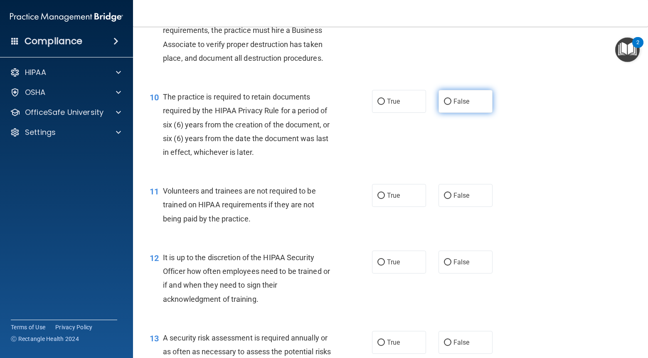
click at [444, 113] on label "False" at bounding box center [466, 101] width 54 height 23
click at [444, 105] on input "False" at bounding box center [447, 102] width 7 height 6
radio input "true"
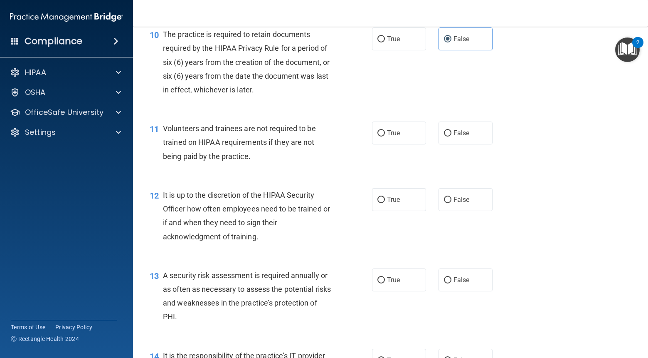
scroll to position [855, 0]
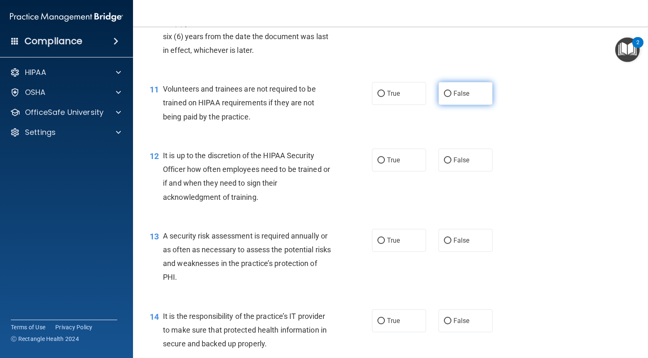
drag, startPoint x: 439, startPoint y: 111, endPoint x: 422, endPoint y: 111, distance: 17.9
click at [439, 105] on label "False" at bounding box center [466, 93] width 54 height 23
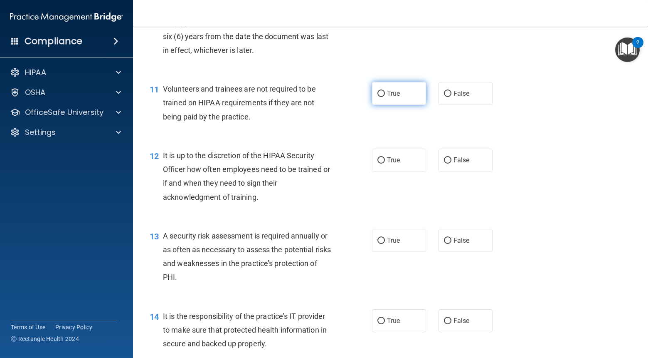
click at [444, 97] on input "False" at bounding box center [447, 94] width 7 height 6
radio input "true"
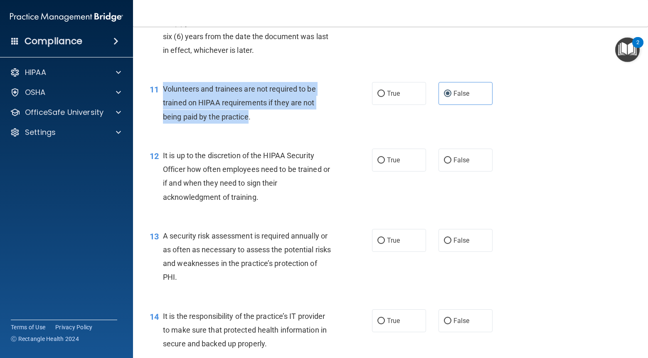
drag, startPoint x: 250, startPoint y: 132, endPoint x: 165, endPoint y: 106, distance: 89.3
click at [165, 106] on span "Volunteers and trainees are not required to be trained on HIPAA requirements if…" at bounding box center [239, 102] width 153 height 36
click at [379, 97] on input "True" at bounding box center [380, 94] width 7 height 6
radio input "true"
radio input "false"
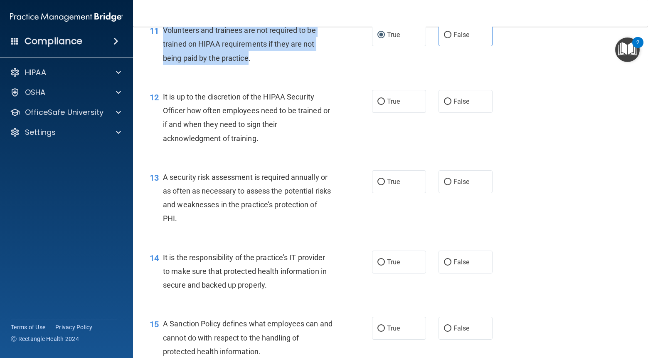
scroll to position [950, 0]
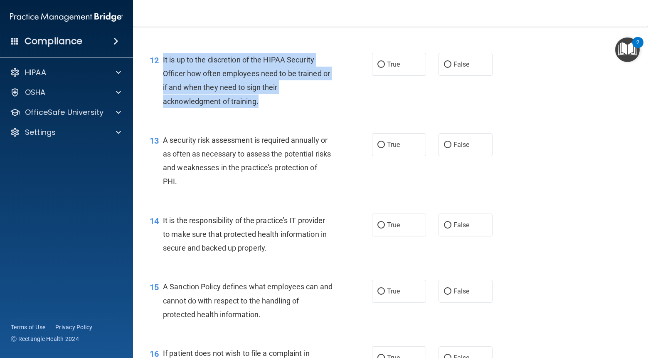
drag, startPoint x: 259, startPoint y: 121, endPoint x: 160, endPoint y: 69, distance: 111.4
click at [160, 69] on div "12 It is up to the discretion of the HIPAA Security Officer how often employees…" at bounding box center [260, 82] width 247 height 59
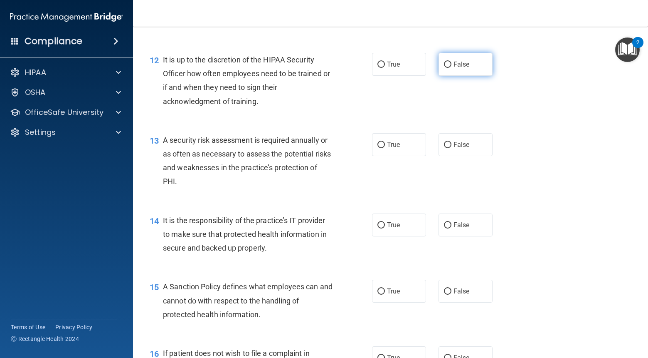
click at [459, 68] on span "False" at bounding box center [462, 64] width 16 height 8
click at [451, 68] on input "False" at bounding box center [447, 65] width 7 height 6
radio input "true"
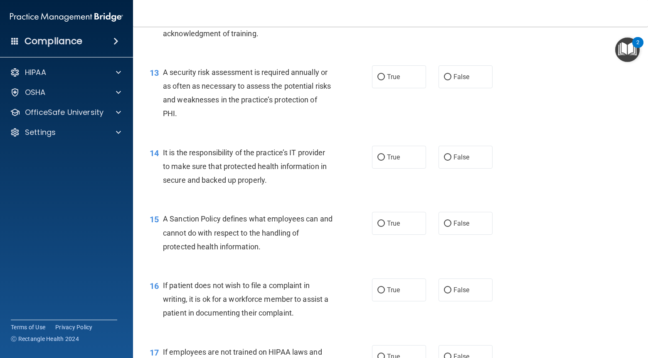
scroll to position [1024, 0]
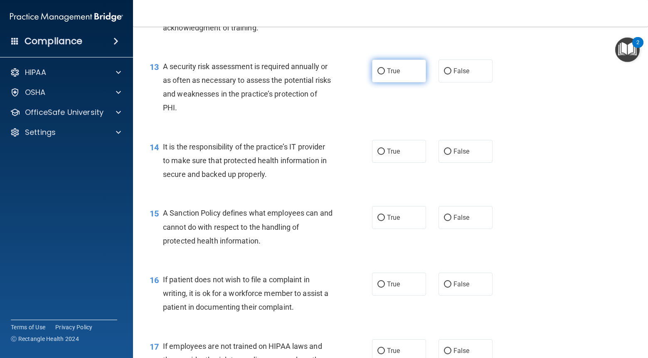
click at [398, 82] on label "True" at bounding box center [399, 70] width 54 height 23
click at [385, 74] on input "True" at bounding box center [380, 71] width 7 height 6
radio input "true"
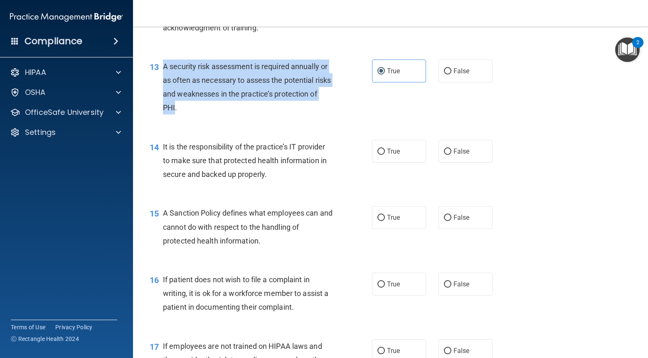
drag, startPoint x: 183, startPoint y: 124, endPoint x: 162, endPoint y: 79, distance: 50.0
click at [162, 79] on div "13 A security risk assessment is required annually or as often as necessary to …" at bounding box center [260, 88] width 247 height 59
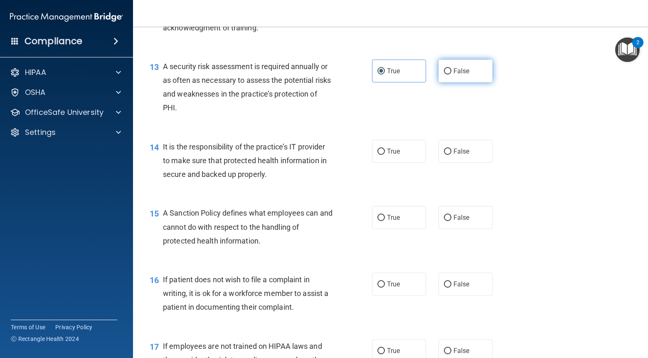
click at [477, 82] on label "False" at bounding box center [466, 70] width 54 height 23
click at [451, 74] on input "False" at bounding box center [447, 71] width 7 height 6
radio input "true"
click at [408, 82] on label "True" at bounding box center [399, 70] width 54 height 23
click at [385, 74] on input "True" at bounding box center [380, 71] width 7 height 6
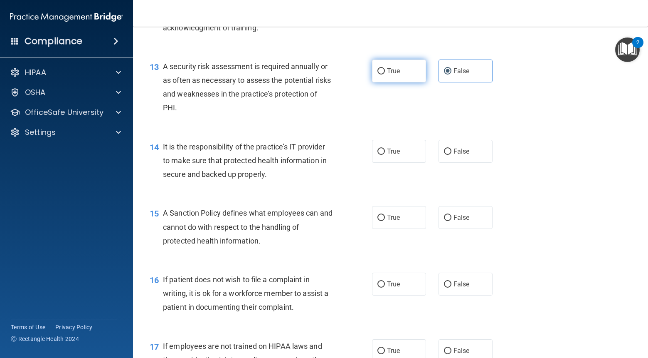
radio input "true"
radio input "false"
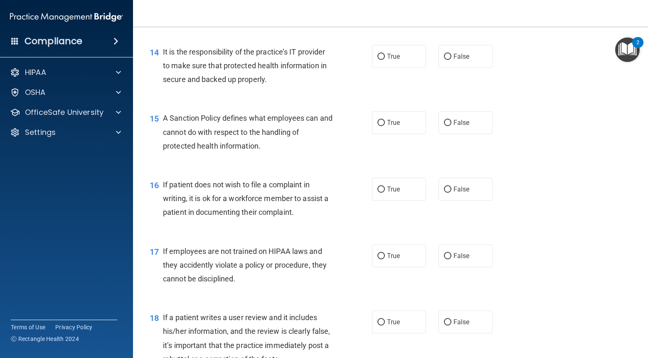
scroll to position [1118, 0]
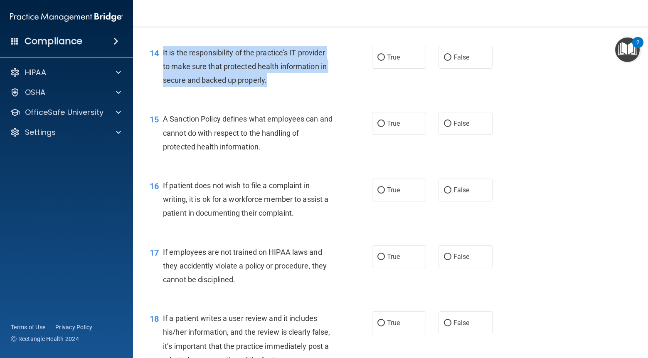
drag, startPoint x: 256, startPoint y: 96, endPoint x: 183, endPoint y: 70, distance: 77.6
click at [160, 67] on div "14 It is the responsibility of the practice’s IT provider to make sure that pro…" at bounding box center [260, 69] width 247 height 46
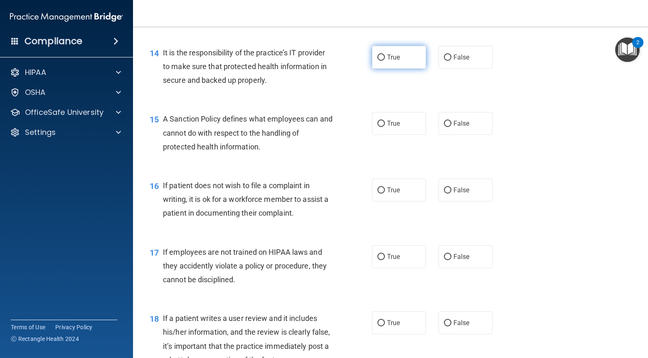
click at [407, 69] on label "True" at bounding box center [399, 57] width 54 height 23
click at [385, 61] on input "True" at bounding box center [380, 57] width 7 height 6
radio input "true"
drag, startPoint x: 478, startPoint y: 81, endPoint x: 430, endPoint y: 67, distance: 49.7
click at [477, 69] on label "False" at bounding box center [466, 57] width 54 height 23
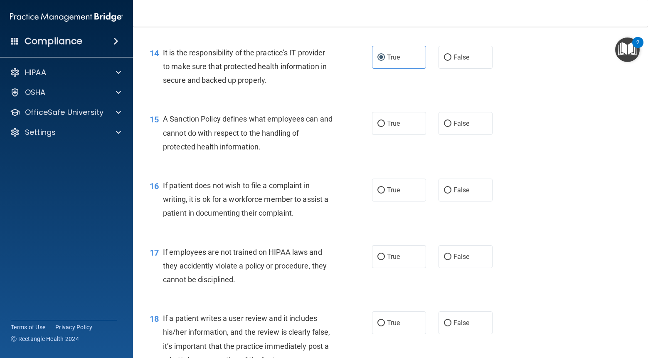
click at [451, 61] on input "False" at bounding box center [447, 57] width 7 height 6
radio input "true"
radio input "false"
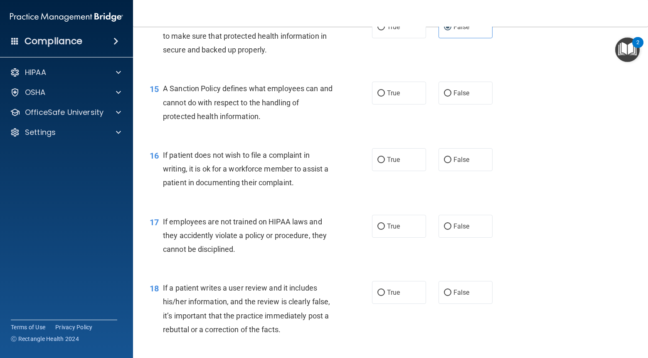
scroll to position [1166, 0]
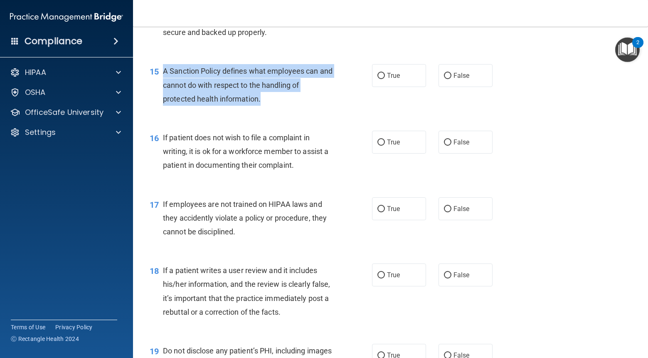
drag, startPoint x: 259, startPoint y: 116, endPoint x: 164, endPoint y: 81, distance: 100.6
click at [164, 81] on div "A Sanction Policy defines what employees can and cannot do with respect to the …" at bounding box center [251, 85] width 176 height 42
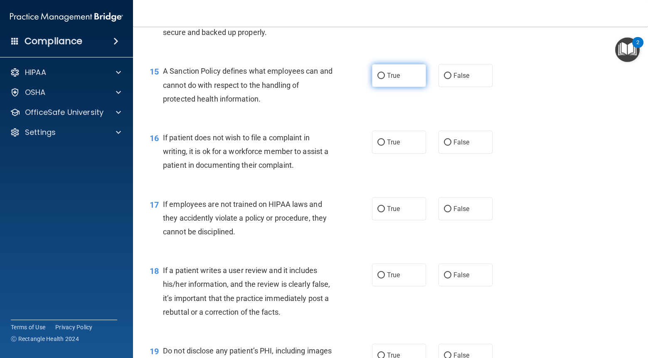
click at [411, 87] on label "True" at bounding box center [399, 75] width 54 height 23
click at [385, 79] on input "True" at bounding box center [380, 76] width 7 height 6
radio input "true"
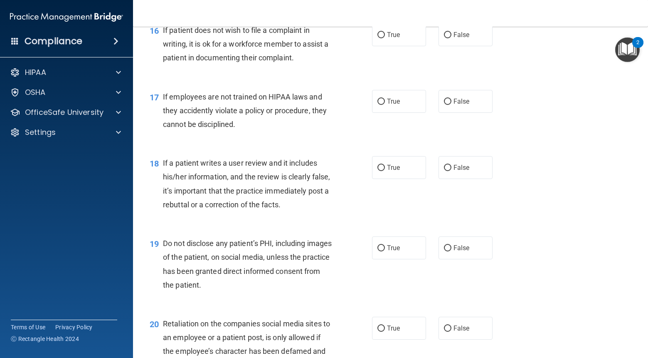
scroll to position [1272, 0]
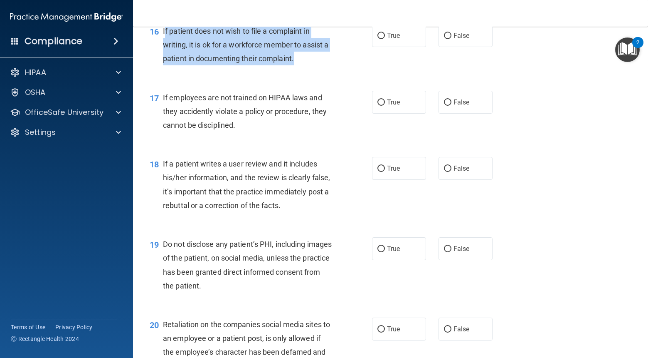
drag, startPoint x: 287, startPoint y: 75, endPoint x: 165, endPoint y: 48, distance: 124.8
click at [165, 48] on div "If patient does not wish to file a complaint in writing, it is ok for a workfor…" at bounding box center [251, 45] width 176 height 42
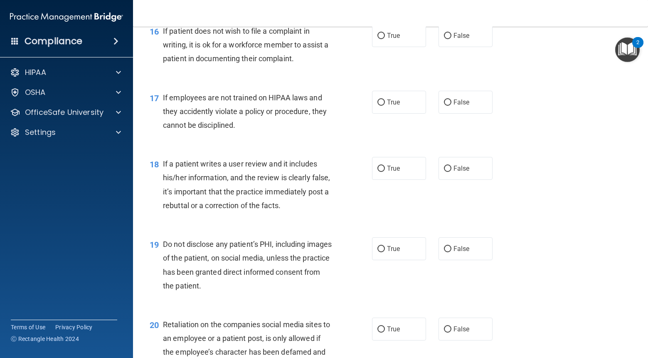
click at [162, 39] on div "16" at bounding box center [153, 31] width 20 height 15
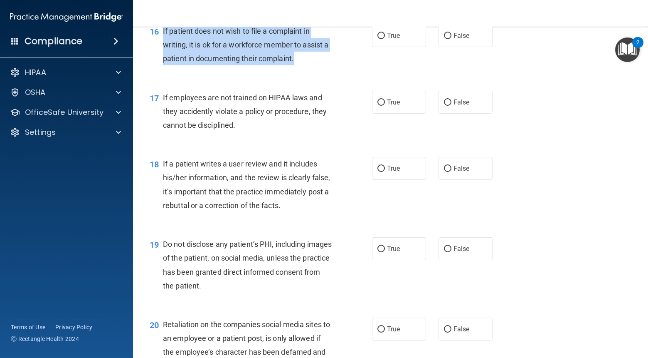
drag, startPoint x: 162, startPoint y: 43, endPoint x: 293, endPoint y: 83, distance: 136.8
click at [293, 70] on div "16 If patient does not wish to file a complaint in writing, it is ok for a work…" at bounding box center [260, 47] width 247 height 46
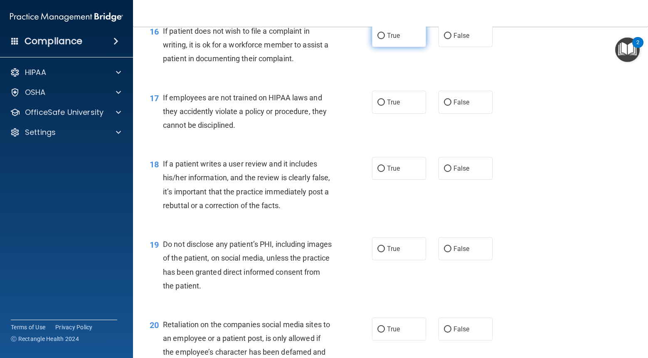
click at [392, 39] on span "True" at bounding box center [393, 36] width 13 height 8
click at [385, 39] on input "True" at bounding box center [380, 36] width 7 height 6
radio input "true"
click at [307, 147] on div "17 If employees are not trained on HIPAA laws and they accidently violate a pol…" at bounding box center [390, 113] width 494 height 67
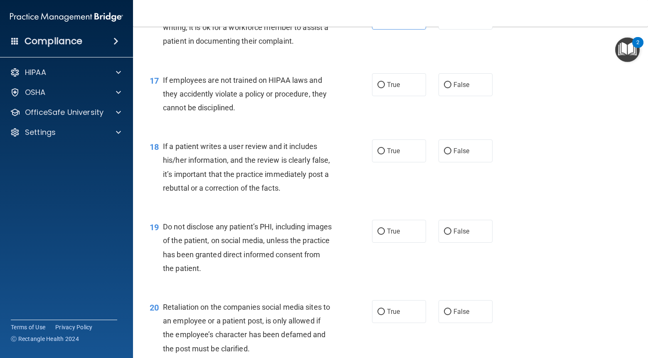
scroll to position [1290, 0]
click at [481, 96] on label "False" at bounding box center [466, 84] width 54 height 23
click at [451, 88] on input "False" at bounding box center [447, 84] width 7 height 6
radio input "true"
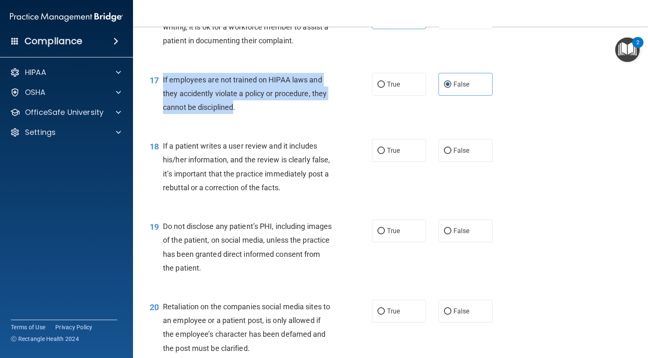
drag, startPoint x: 234, startPoint y: 123, endPoint x: 162, endPoint y: 88, distance: 80.1
click at [162, 88] on div "17 If employees are not trained on HIPAA laws and they accidently violate a pol…" at bounding box center [260, 96] width 247 height 46
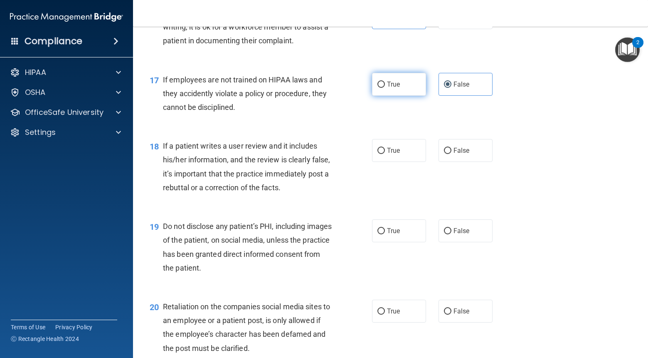
drag, startPoint x: 398, startPoint y: 104, endPoint x: 391, endPoint y: 101, distance: 7.6
click at [396, 96] on label "True" at bounding box center [399, 84] width 54 height 23
click at [385, 88] on input "True" at bounding box center [380, 84] width 7 height 6
radio input "true"
click at [473, 96] on label "False" at bounding box center [466, 84] width 54 height 23
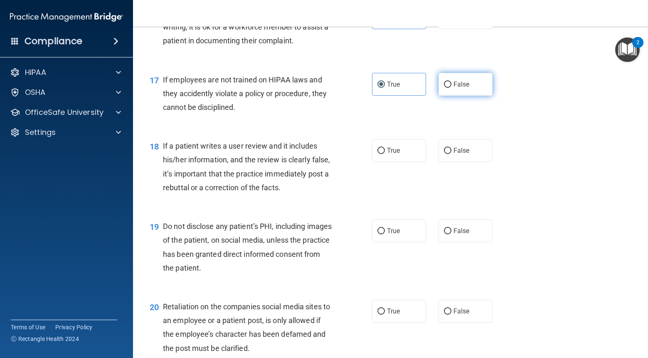
click at [451, 88] on input "False" at bounding box center [447, 84] width 7 height 6
radio input "true"
radio input "false"
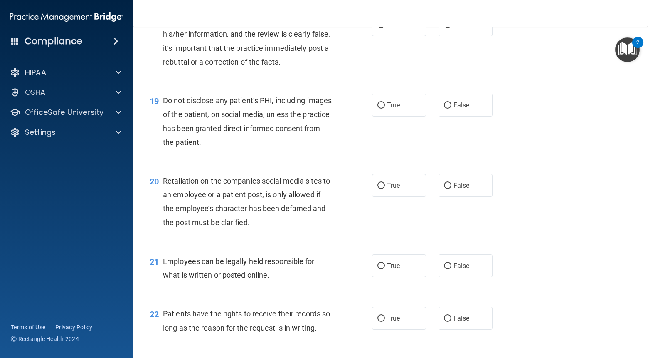
scroll to position [1414, 0]
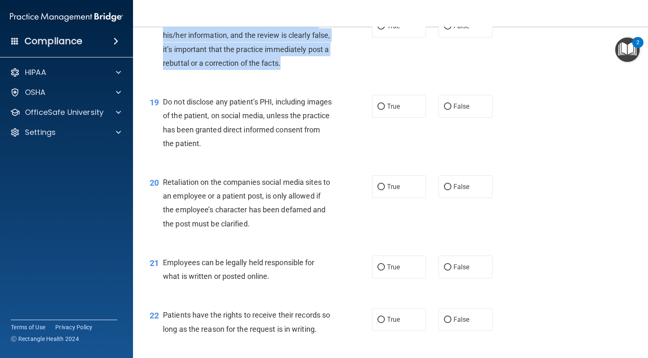
drag, startPoint x: 283, startPoint y: 76, endPoint x: 163, endPoint y: 39, distance: 125.3
click at [163, 39] on div "If a patient writes a user review and it includes his/her information, and the …" at bounding box center [251, 42] width 176 height 55
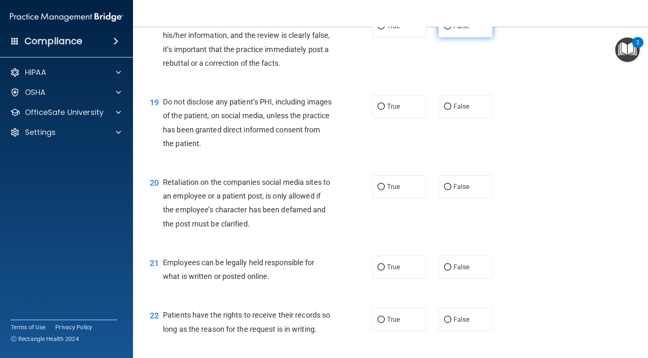
click at [478, 37] on label "False" at bounding box center [466, 26] width 54 height 23
click at [451, 30] on input "False" at bounding box center [447, 26] width 7 height 6
radio input "true"
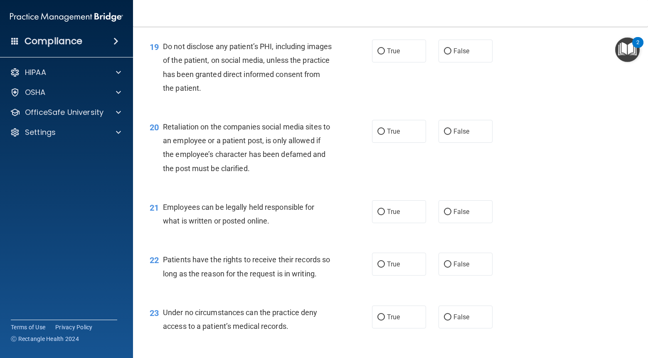
scroll to position [1474, 0]
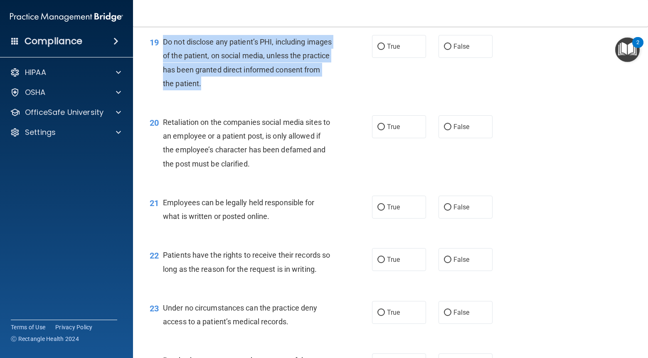
drag, startPoint x: 220, startPoint y: 100, endPoint x: 163, endPoint y: 61, distance: 69.5
click at [163, 61] on div "Do not disclose any patient’s PHI, including images of the patient, on social m…" at bounding box center [251, 62] width 176 height 55
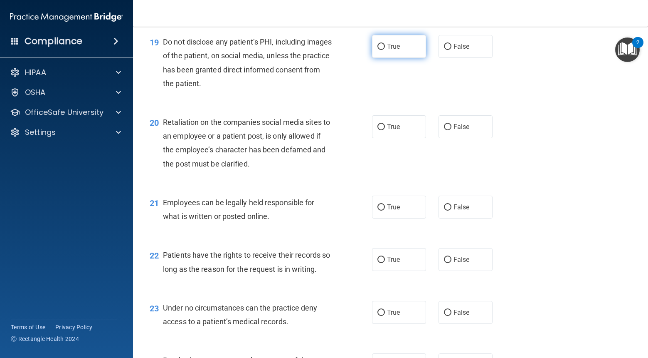
click at [397, 50] on span "True" at bounding box center [393, 46] width 13 height 8
click at [385, 50] on input "True" at bounding box center [380, 47] width 7 height 6
radio input "true"
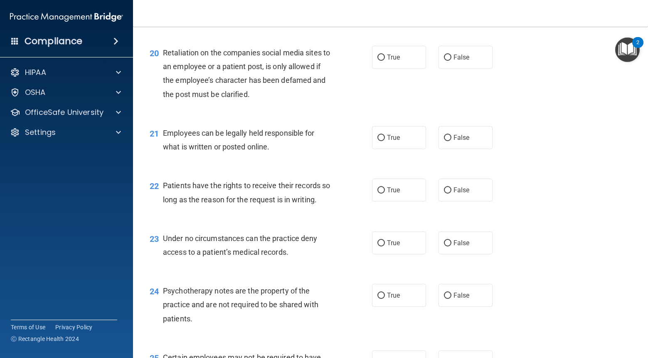
scroll to position [1541, 0]
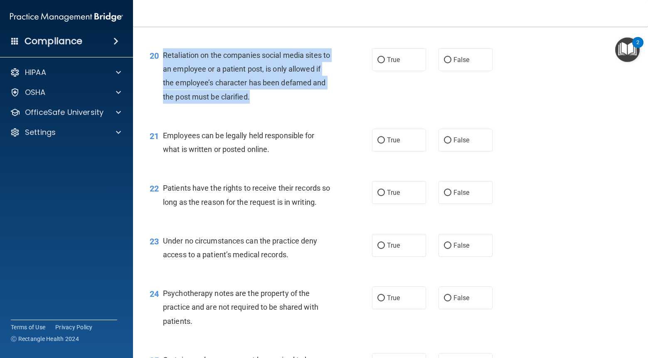
drag, startPoint x: 253, startPoint y: 111, endPoint x: 163, endPoint y: 67, distance: 100.6
click at [163, 67] on div "20 Retaliation on the companies social media sites to an employee or a patient …" at bounding box center [260, 77] width 247 height 59
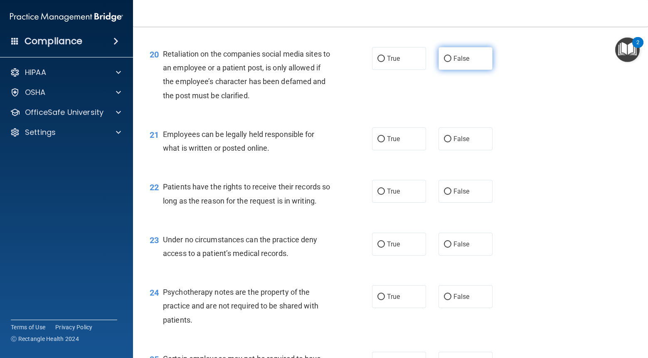
click at [451, 70] on label "False" at bounding box center [466, 58] width 54 height 23
click at [451, 62] on input "False" at bounding box center [447, 59] width 7 height 6
radio input "true"
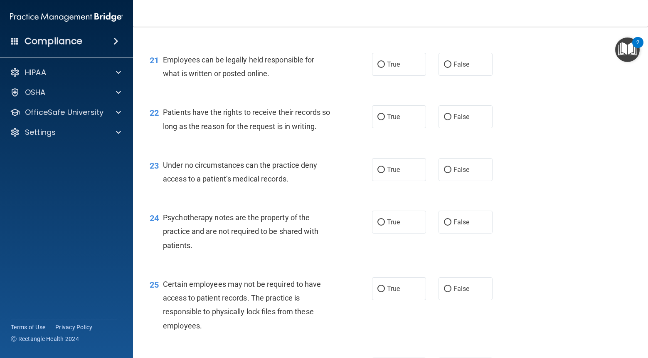
scroll to position [1618, 0]
click at [387, 90] on div "21 Employees can be legally held responsible for what is written or posted onli…" at bounding box center [390, 68] width 494 height 52
click at [386, 75] on label "True" at bounding box center [399, 63] width 54 height 23
click at [385, 67] on input "True" at bounding box center [380, 64] width 7 height 6
radio input "true"
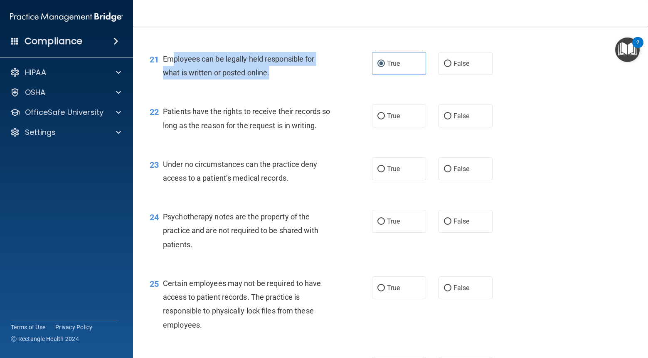
drag, startPoint x: 272, startPoint y: 87, endPoint x: 175, endPoint y: 78, distance: 97.7
click at [175, 78] on div "Employees can be legally held responsible for what is written or posted online." at bounding box center [251, 65] width 176 height 27
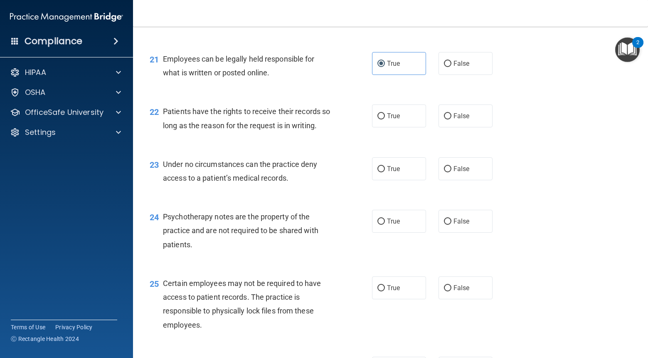
click at [339, 109] on div "22 Patients have the rights to receive their records so long as the reason for …" at bounding box center [390, 120] width 494 height 52
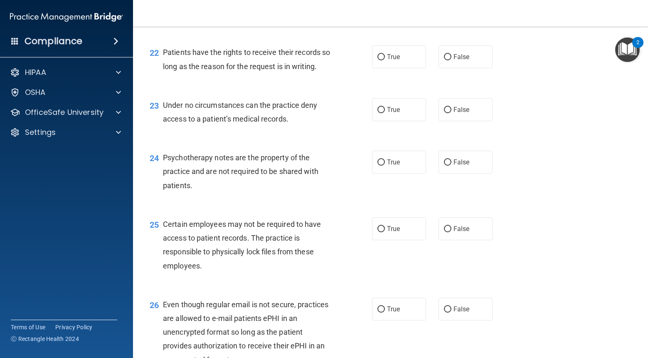
scroll to position [1689, 0]
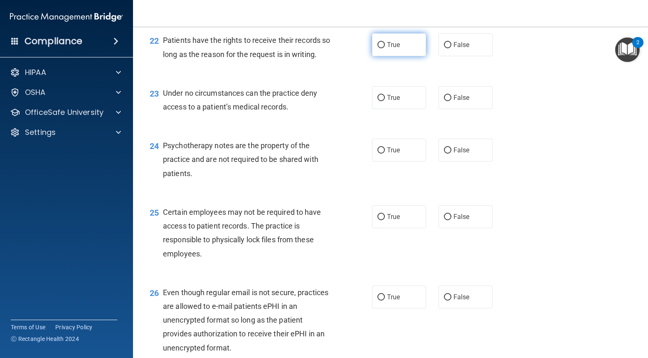
click at [387, 50] on label "True" at bounding box center [399, 44] width 54 height 23
click at [385, 48] on input "True" at bounding box center [380, 45] width 7 height 6
radio input "true"
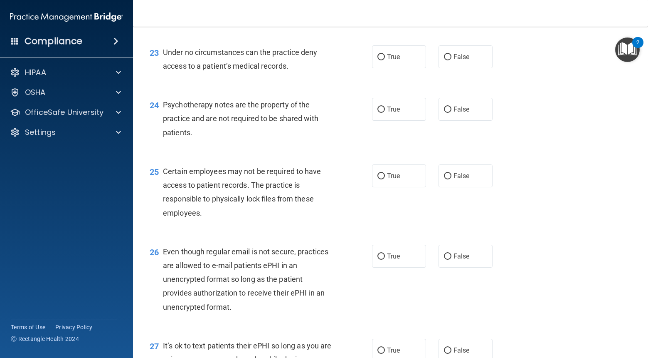
scroll to position [1741, 0]
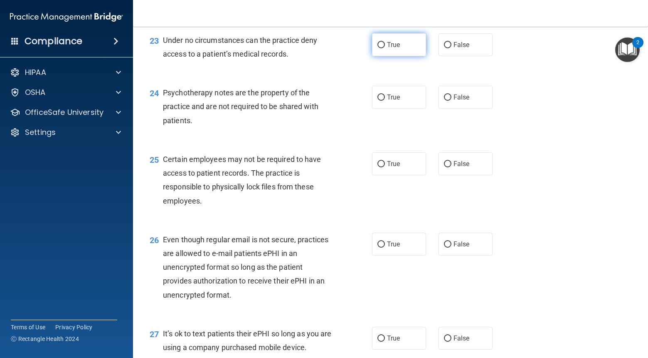
click at [395, 56] on label "True" at bounding box center [399, 44] width 54 height 23
click at [385, 48] on input "True" at bounding box center [380, 45] width 7 height 6
radio input "true"
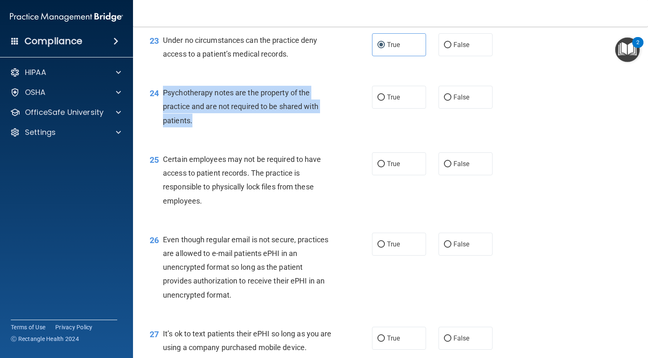
drag, startPoint x: 196, startPoint y: 134, endPoint x: 161, endPoint y: 108, distance: 44.0
click at [161, 108] on div "24 Psychotherapy notes are the property of the practice and are not required to…" at bounding box center [260, 109] width 247 height 46
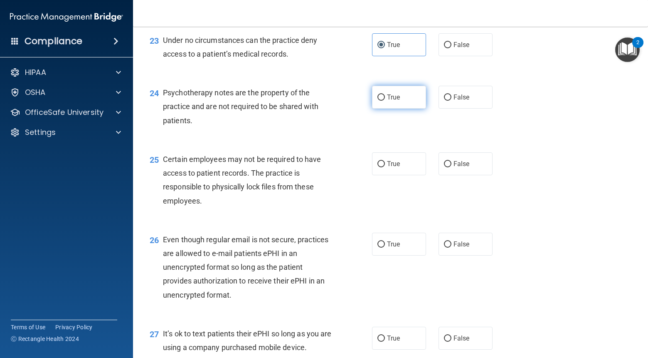
click at [407, 108] on label "True" at bounding box center [399, 97] width 54 height 23
click at [385, 101] on input "True" at bounding box center [380, 97] width 7 height 6
radio input "true"
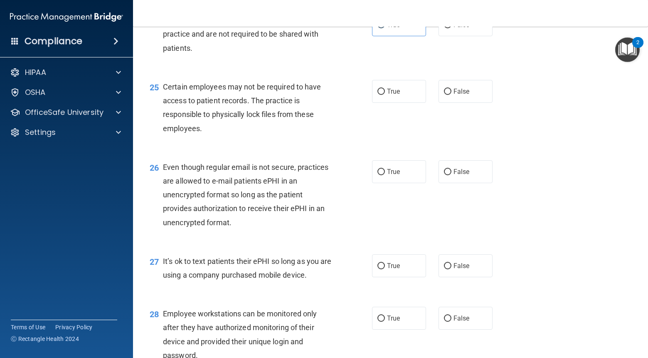
scroll to position [1814, 0]
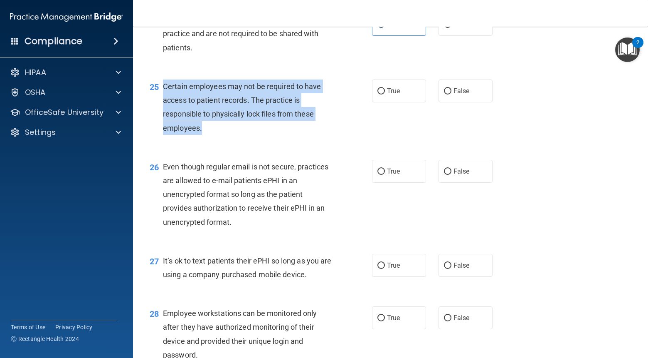
drag, startPoint x: 210, startPoint y: 143, endPoint x: 169, endPoint y: 99, distance: 60.3
click at [160, 99] on div "25 Certain employees may not be required to have access to patient records. The…" at bounding box center [260, 108] width 247 height 59
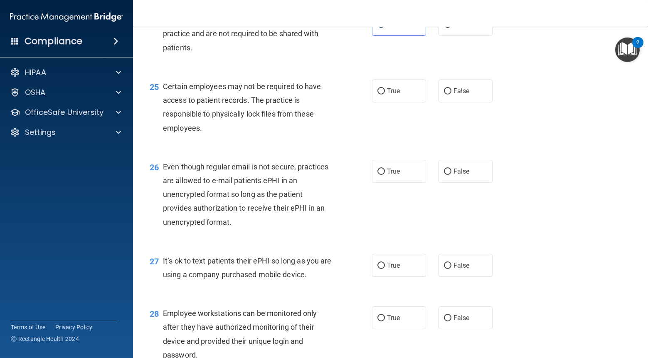
drag, startPoint x: 386, startPoint y: 104, endPoint x: 288, endPoint y: 69, distance: 103.6
click at [380, 100] on label "True" at bounding box center [399, 90] width 54 height 23
click at [380, 94] on input "True" at bounding box center [380, 91] width 7 height 6
radio input "true"
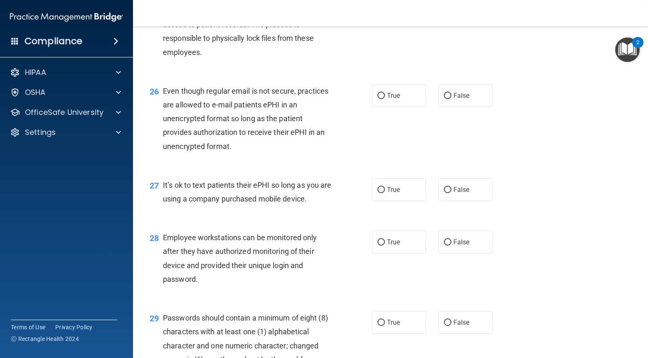
scroll to position [1904, 0]
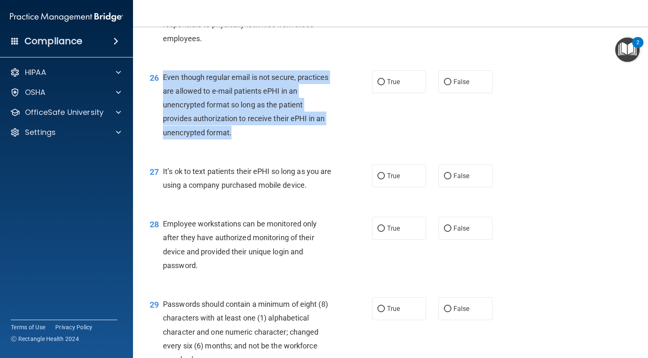
drag, startPoint x: 238, startPoint y: 148, endPoint x: 163, endPoint y: 97, distance: 90.4
click at [163, 97] on div "Even though regular email is not secure, practices are allowed to e-mail patien…" at bounding box center [251, 104] width 176 height 69
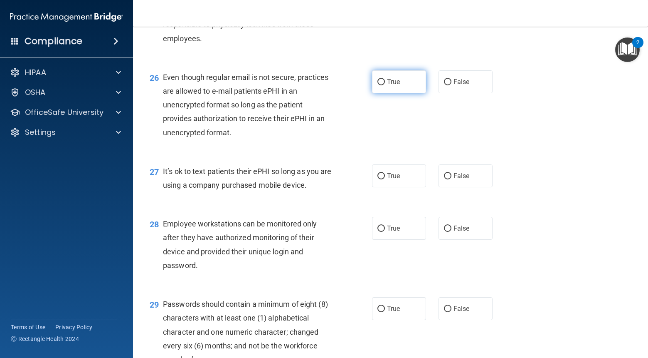
click at [394, 93] on label "True" at bounding box center [399, 81] width 54 height 23
click at [385, 85] on input "True" at bounding box center [380, 82] width 7 height 6
radio input "true"
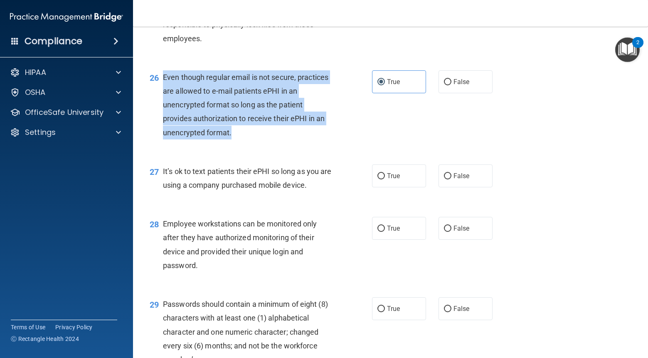
drag, startPoint x: 233, startPoint y: 149, endPoint x: 163, endPoint y: 90, distance: 91.7
click at [163, 90] on div "Even though regular email is not secure, practices are allowed to e-mail patien…" at bounding box center [251, 104] width 176 height 69
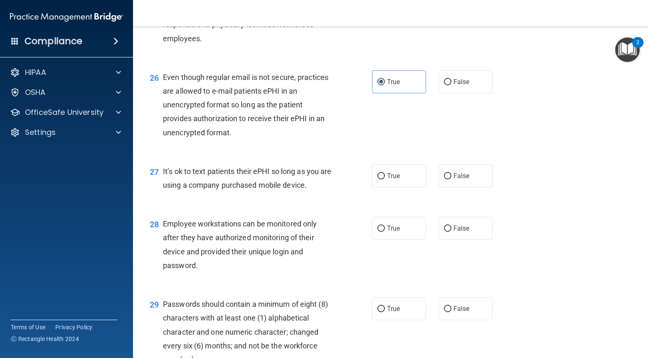
click at [310, 187] on span "It’s ok to text patients their ePHI so long as you are using a company purchase…" at bounding box center [247, 178] width 168 height 22
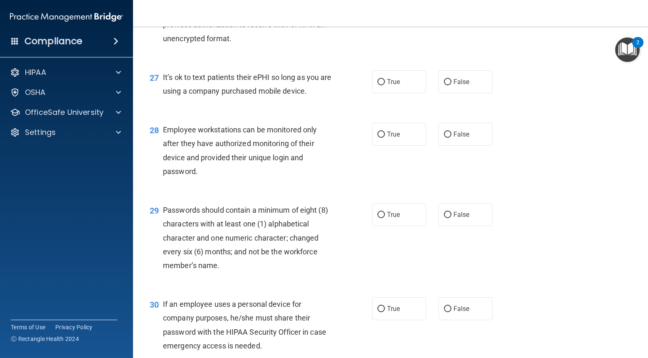
scroll to position [1999, 0]
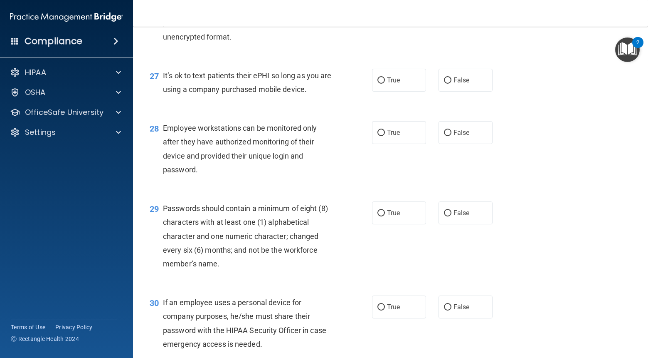
drag, startPoint x: 323, startPoint y: 105, endPoint x: 162, endPoint y: 89, distance: 162.1
click at [162, 89] on div "27 It’s ok to text patients their ePHI so long as you are using a company purch…" at bounding box center [260, 85] width 247 height 32
click at [478, 91] on label "False" at bounding box center [466, 80] width 54 height 23
click at [451, 84] on input "False" at bounding box center [447, 80] width 7 height 6
radio input "true"
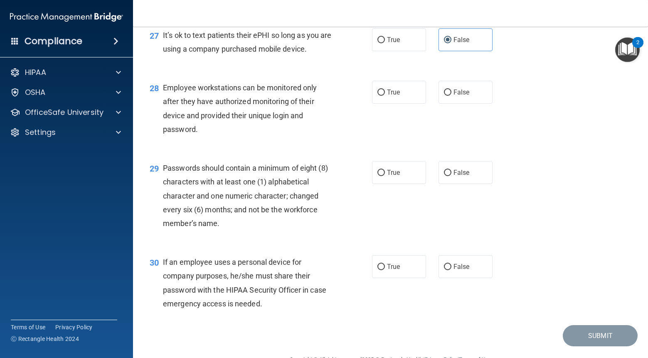
scroll to position [2042, 0]
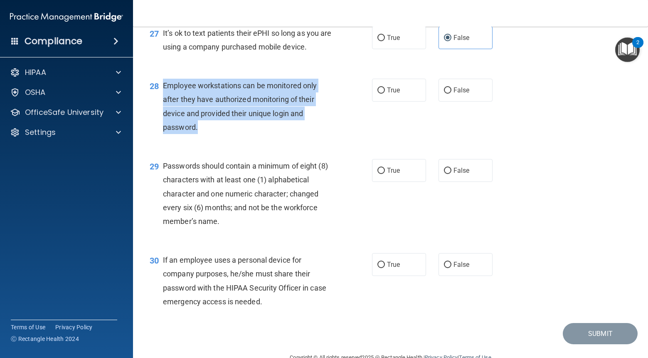
drag, startPoint x: 178, startPoint y: 136, endPoint x: 161, endPoint y: 105, distance: 35.9
click at [161, 105] on div "28 Employee workstations can be monitored only after they have authorized monit…" at bounding box center [260, 108] width 247 height 59
click at [446, 94] on input "False" at bounding box center [447, 90] width 7 height 6
radio input "true"
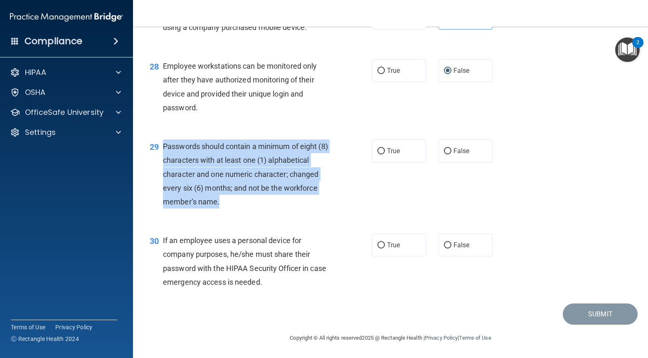
drag, startPoint x: 223, startPoint y: 206, endPoint x: 166, endPoint y: 146, distance: 82.0
click at [164, 146] on div "Passwords should contain a minimum of eight (8) characters with at least one (1…" at bounding box center [251, 173] width 176 height 69
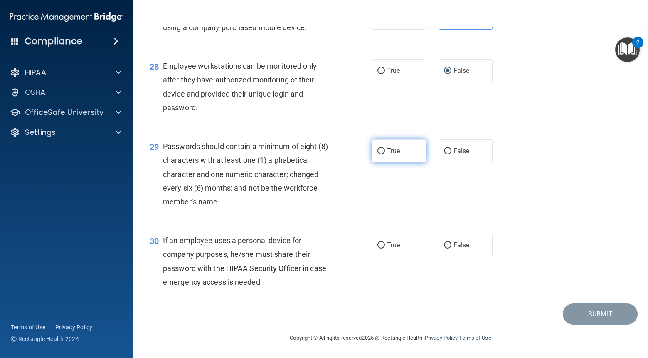
click at [393, 162] on label "True" at bounding box center [399, 150] width 54 height 23
click at [385, 154] on input "True" at bounding box center [380, 151] width 7 height 6
radio input "true"
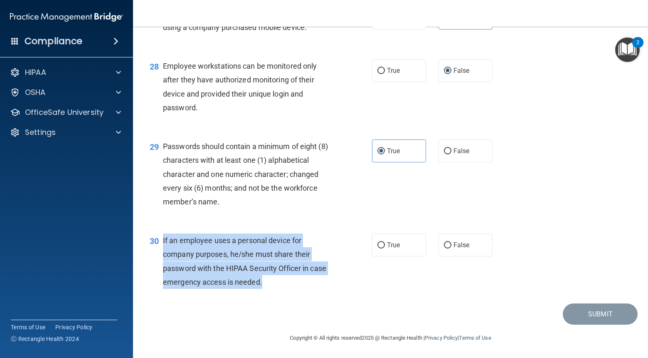
drag, startPoint x: 269, startPoint y: 283, endPoint x: 162, endPoint y: 242, distance: 114.5
click at [162, 242] on div "30 If an employee uses a personal device for company purposes, he/she must shar…" at bounding box center [260, 262] width 247 height 59
click at [383, 246] on input "True" at bounding box center [380, 245] width 7 height 6
radio input "true"
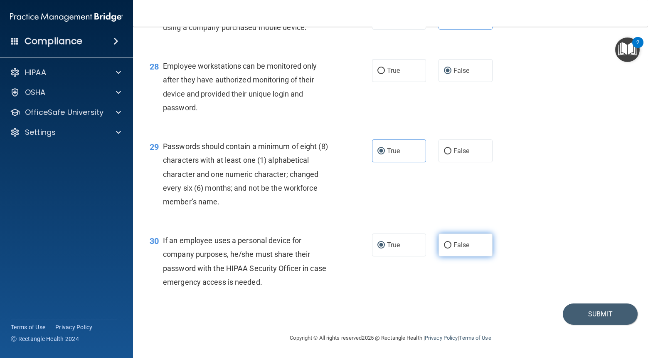
click at [471, 249] on label "False" at bounding box center [466, 244] width 54 height 23
click at [451, 248] on input "False" at bounding box center [447, 245] width 7 height 6
radio input "true"
radio input "false"
click at [585, 310] on button "Submit" at bounding box center [600, 313] width 75 height 21
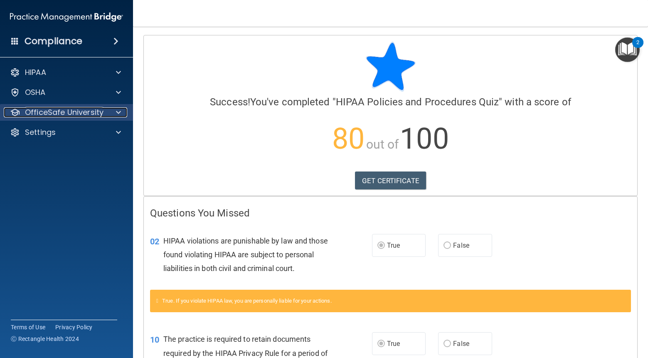
click at [106, 114] on div "OfficeSafe University" at bounding box center [55, 112] width 103 height 10
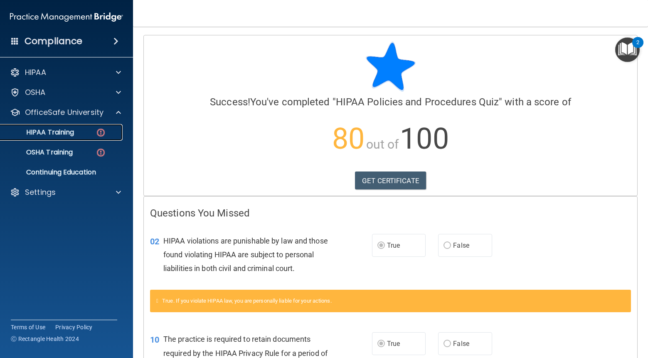
click at [91, 135] on div "HIPAA Training" at bounding box center [61, 132] width 113 height 8
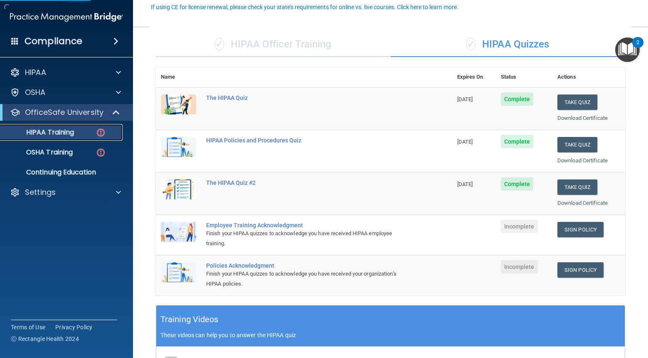
scroll to position [78, 0]
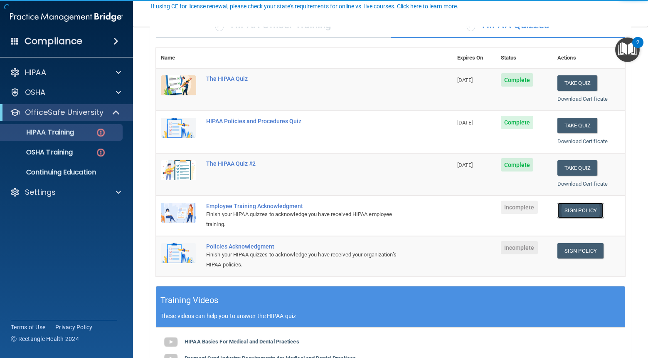
click at [576, 215] on link "Sign Policy" at bounding box center [580, 209] width 46 height 15
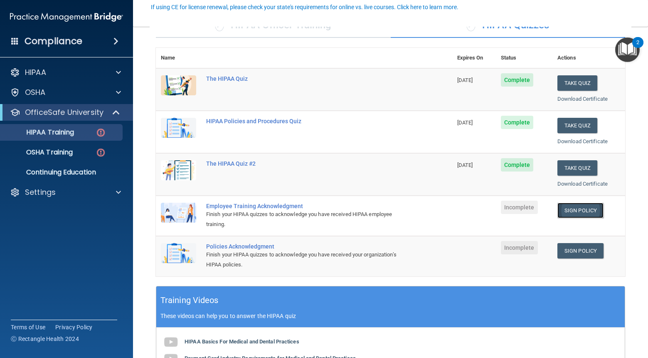
scroll to position [77, 0]
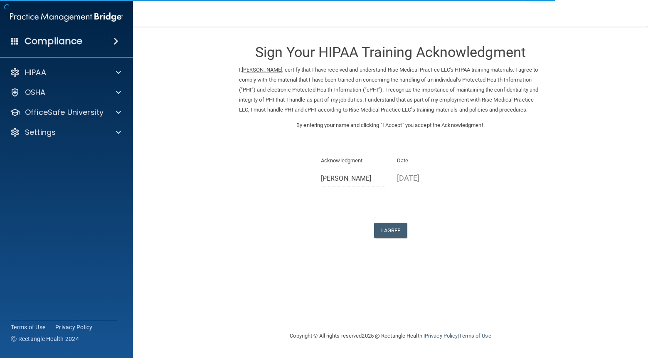
click at [385, 225] on div "Sign Your HIPAA Training Acknowledgment I, Brenna Johnson , certify that I have…" at bounding box center [390, 136] width 303 height 203
click at [389, 238] on button "I Agree" at bounding box center [390, 229] width 33 height 15
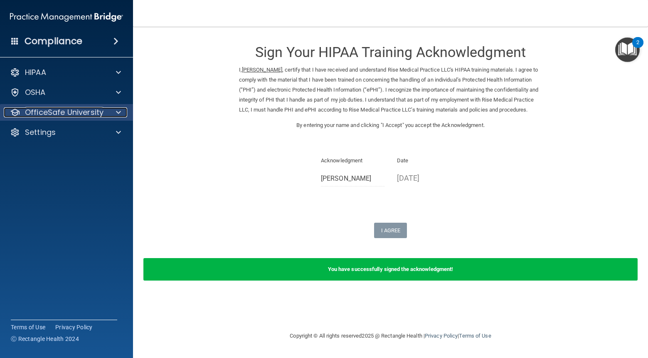
click at [113, 113] on div at bounding box center [117, 112] width 21 height 10
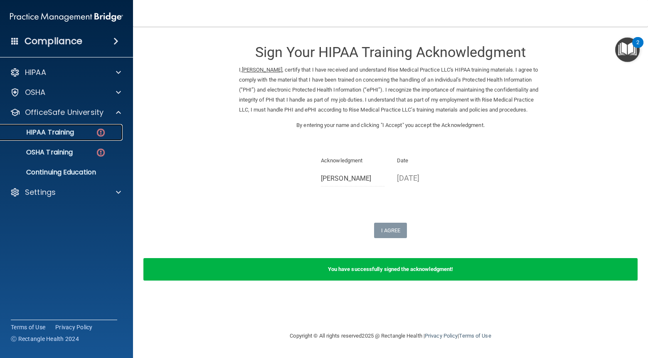
click at [103, 140] on link "HIPAA Training" at bounding box center [57, 132] width 131 height 17
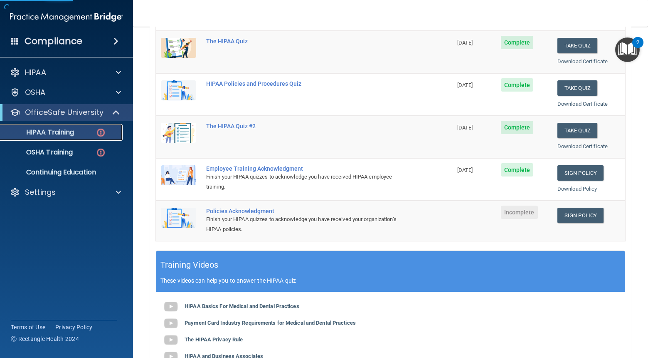
scroll to position [198, 0]
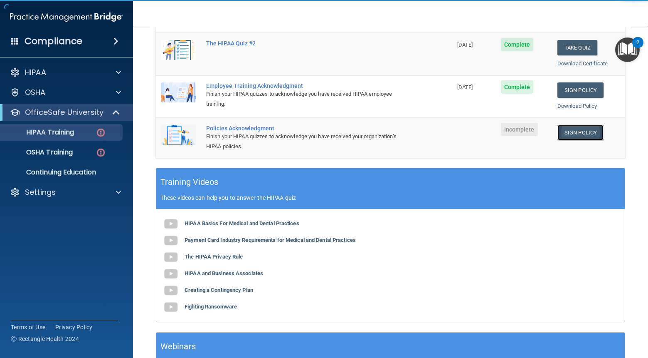
click at [577, 132] on link "Sign Policy" at bounding box center [580, 132] width 46 height 15
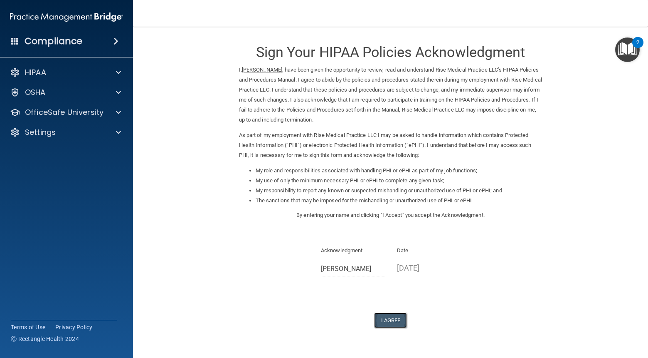
click at [394, 324] on button "I Agree" at bounding box center [390, 319] width 33 height 15
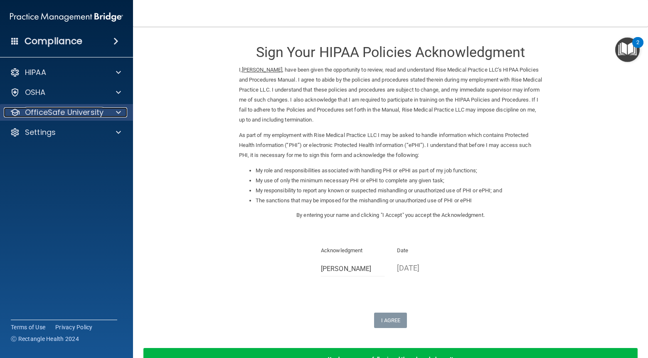
click at [107, 112] on div at bounding box center [117, 112] width 21 height 10
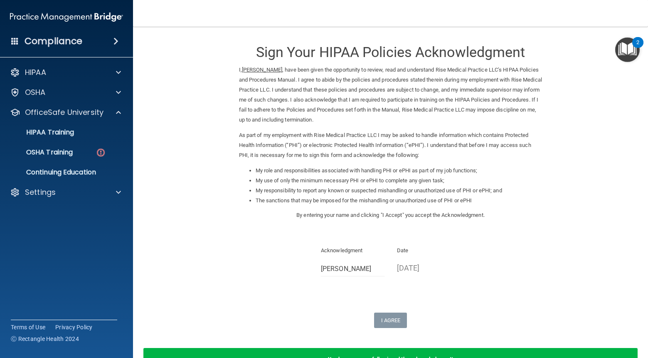
click at [99, 143] on ul "HIPAA Training OSHA Training Continuing Education" at bounding box center [67, 151] width 150 height 60
click at [96, 150] on img at bounding box center [101, 152] width 10 height 10
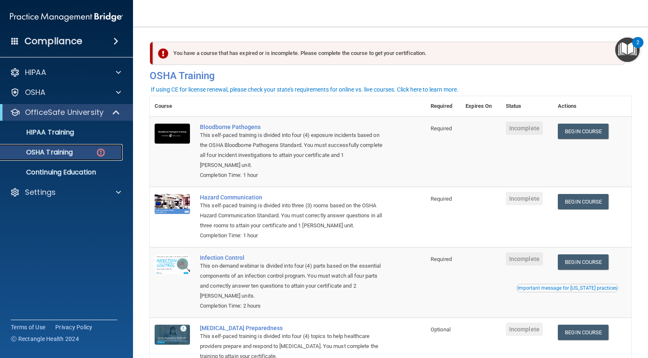
scroll to position [1, 0]
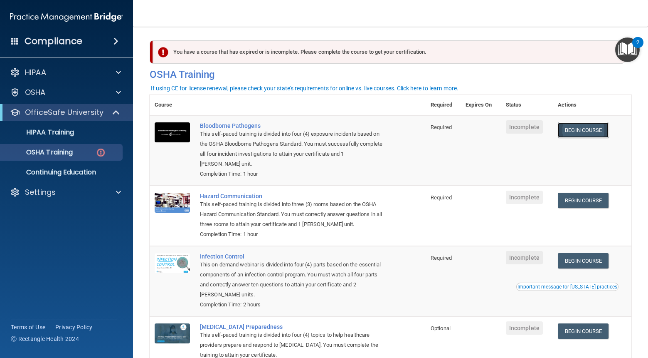
click at [579, 129] on link "Begin Course" at bounding box center [583, 129] width 51 height 15
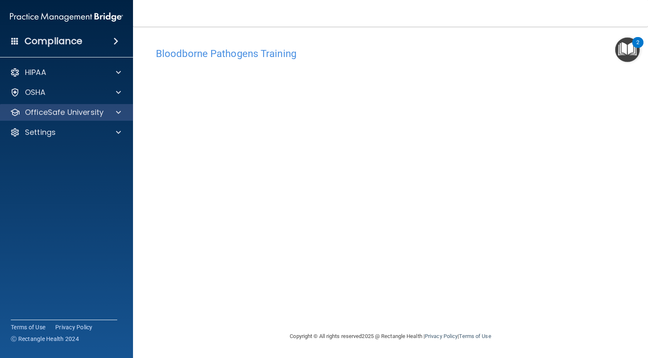
click at [121, 118] on div "OfficeSafe University" at bounding box center [66, 112] width 133 height 17
click at [115, 123] on div "HIPAA Documents and Policies Report an Incident Business Associates Emergency P…" at bounding box center [66, 104] width 133 height 86
click at [112, 116] on div at bounding box center [117, 112] width 21 height 10
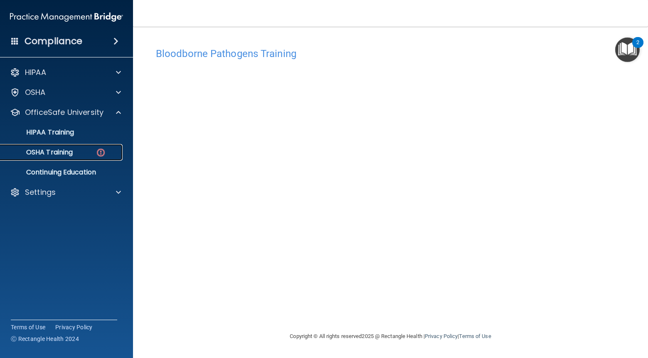
click at [105, 148] on img at bounding box center [101, 152] width 10 height 10
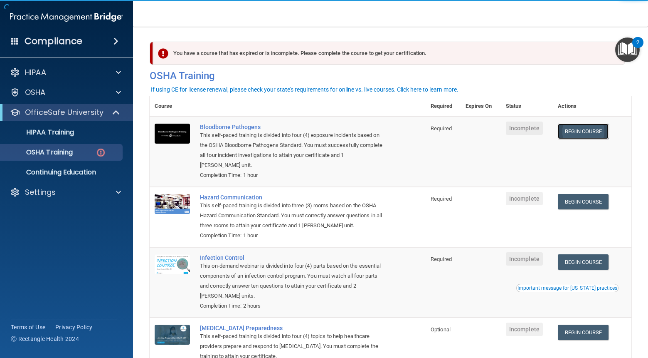
click at [593, 131] on link "Begin Course" at bounding box center [583, 130] width 51 height 15
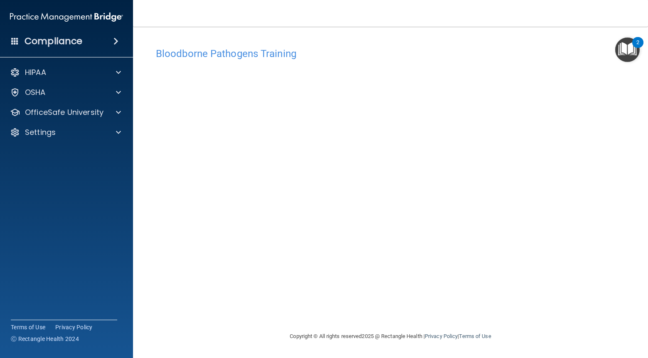
click at [82, 122] on div "HIPAA Documents and Policies Report an Incident Business Associates Emergency P…" at bounding box center [66, 104] width 133 height 86
click at [84, 119] on div "OfficeSafe University" at bounding box center [66, 112] width 133 height 17
click at [115, 114] on div at bounding box center [117, 112] width 21 height 10
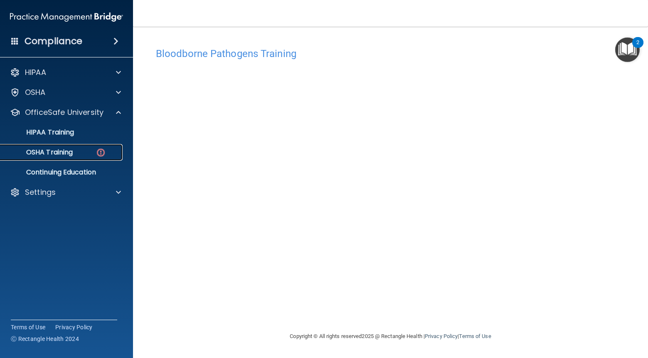
click at [101, 154] on img at bounding box center [101, 152] width 10 height 10
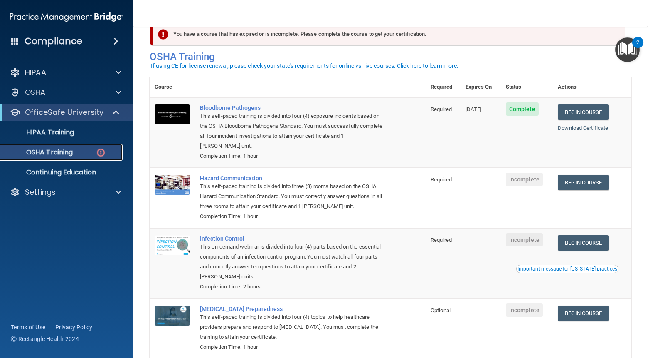
scroll to position [19, 0]
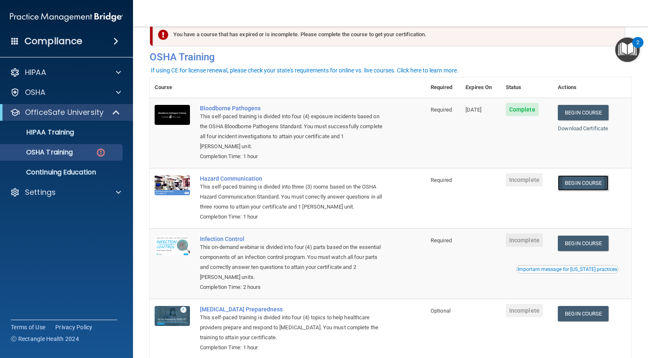
click at [586, 183] on link "Begin Course" at bounding box center [583, 182] width 51 height 15
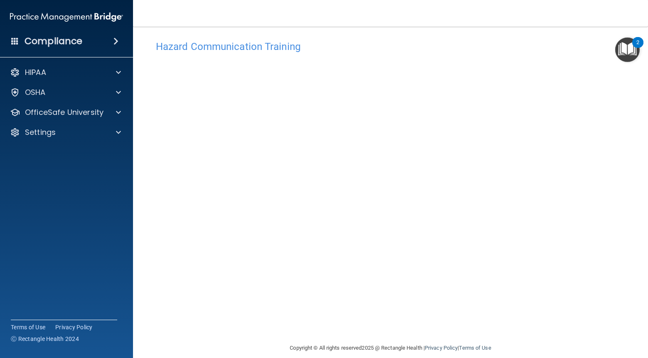
scroll to position [5, 0]
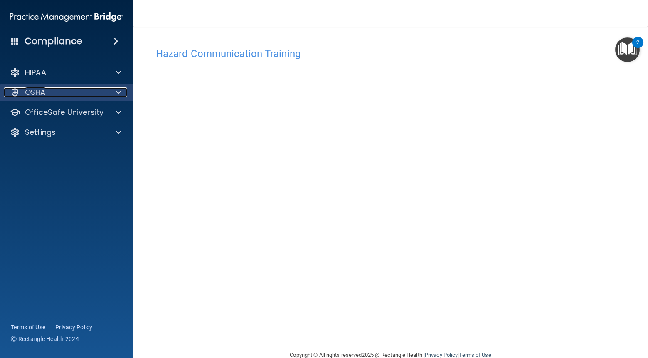
click at [101, 94] on div "OSHA" at bounding box center [55, 92] width 103 height 10
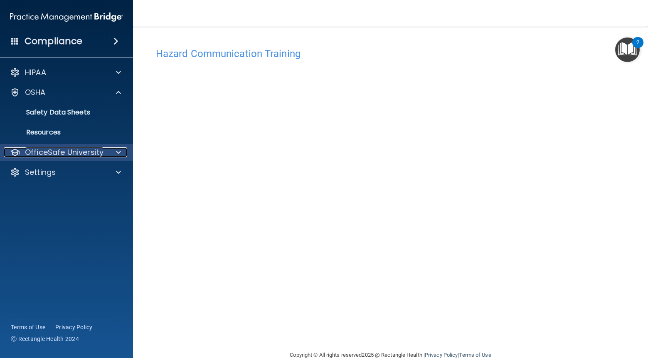
click at [111, 152] on div at bounding box center [117, 152] width 21 height 10
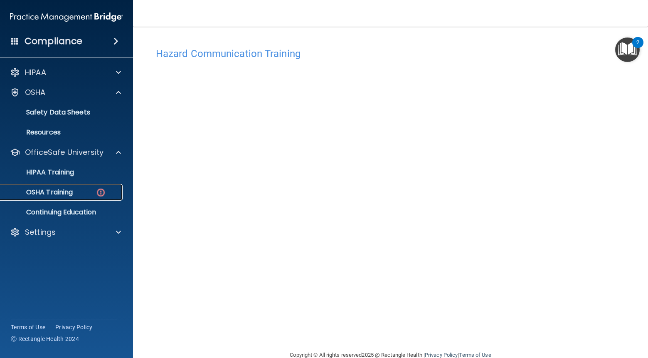
click at [110, 191] on div "OSHA Training" at bounding box center [61, 192] width 113 height 8
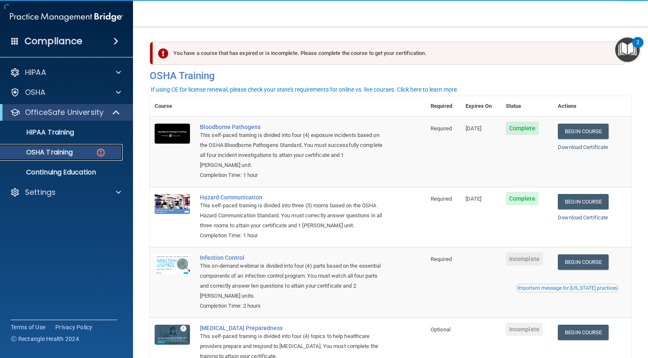
scroll to position [64, 0]
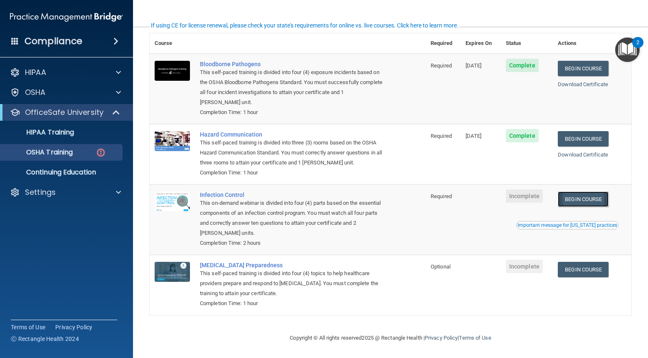
click at [580, 198] on link "Begin Course" at bounding box center [583, 198] width 51 height 15
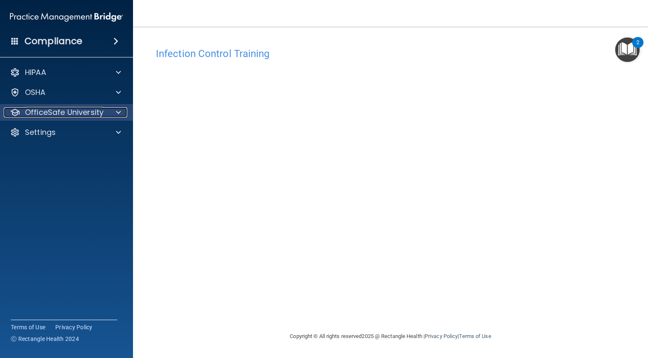
click at [91, 114] on p "OfficeSafe University" at bounding box center [64, 112] width 79 height 10
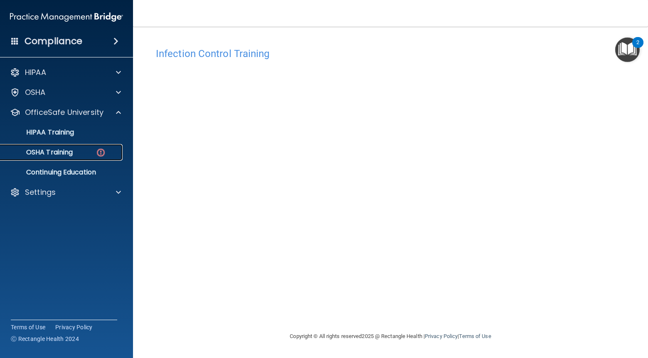
click at [94, 156] on link "OSHA Training" at bounding box center [57, 152] width 131 height 17
